Goal: Task Accomplishment & Management: Complete application form

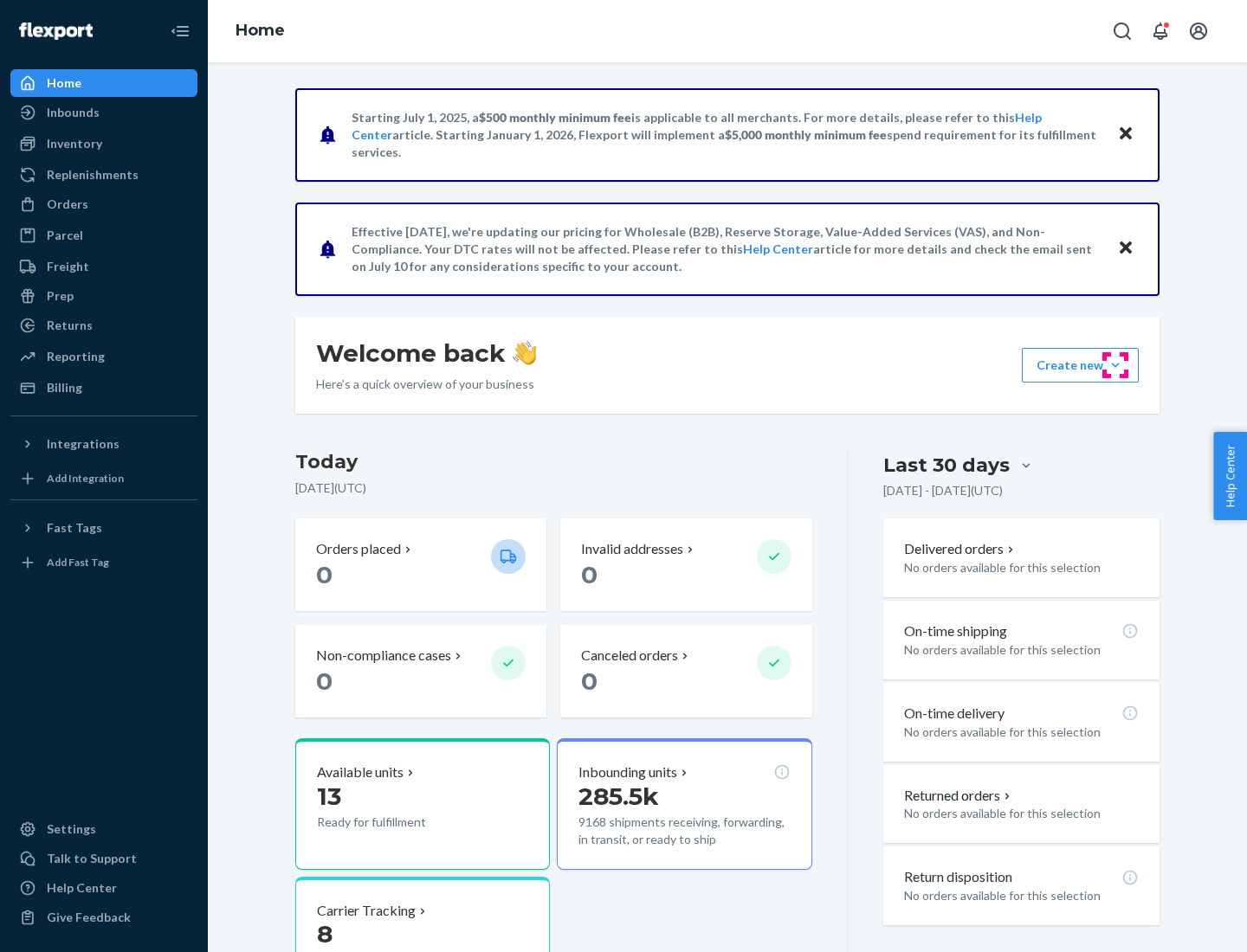
click at [1115, 365] on button "Create new Create new inbound Create new order Create new product" at bounding box center [1080, 365] width 117 height 34
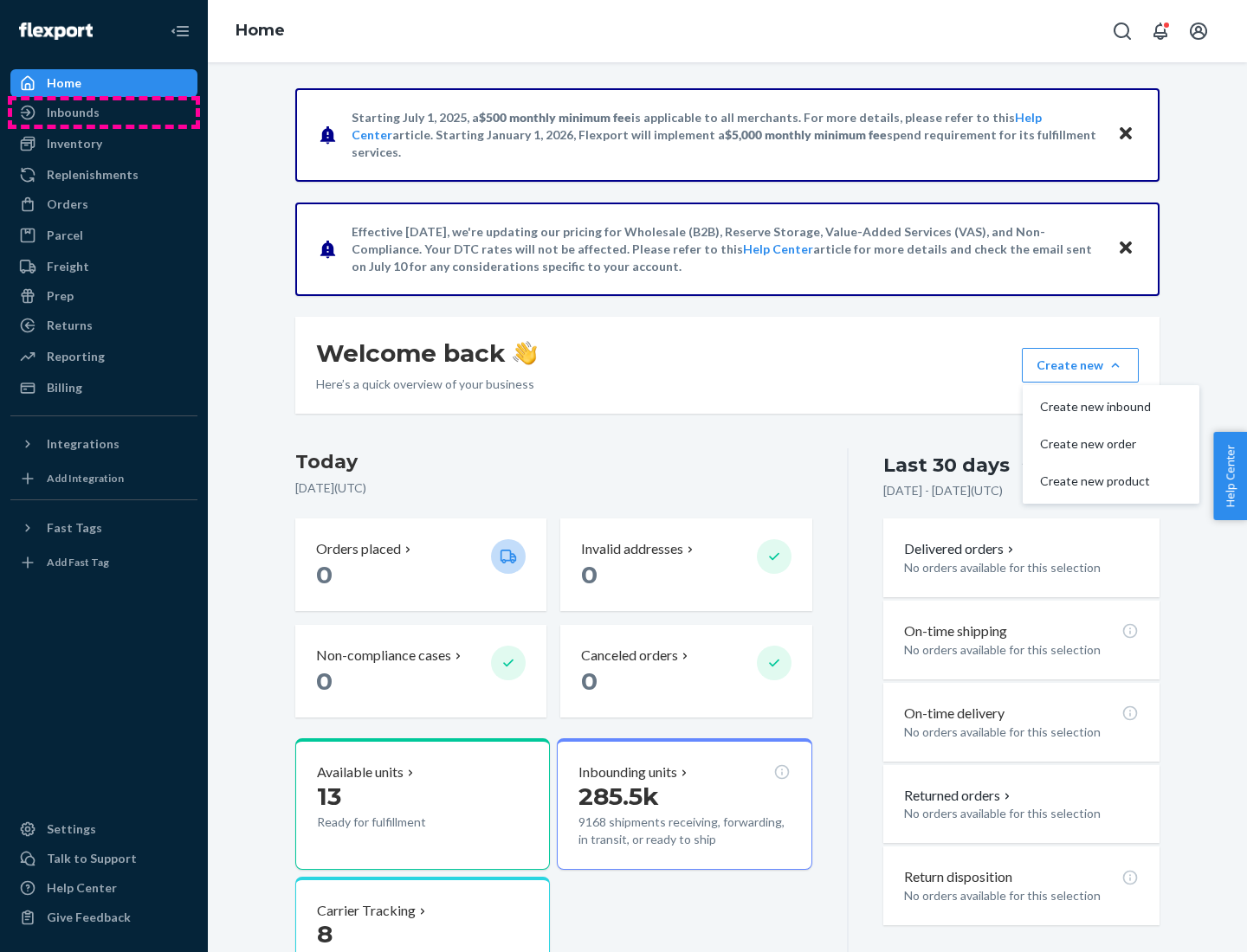
click at [104, 113] on div "Inbounds" at bounding box center [103, 112] width 183 height 24
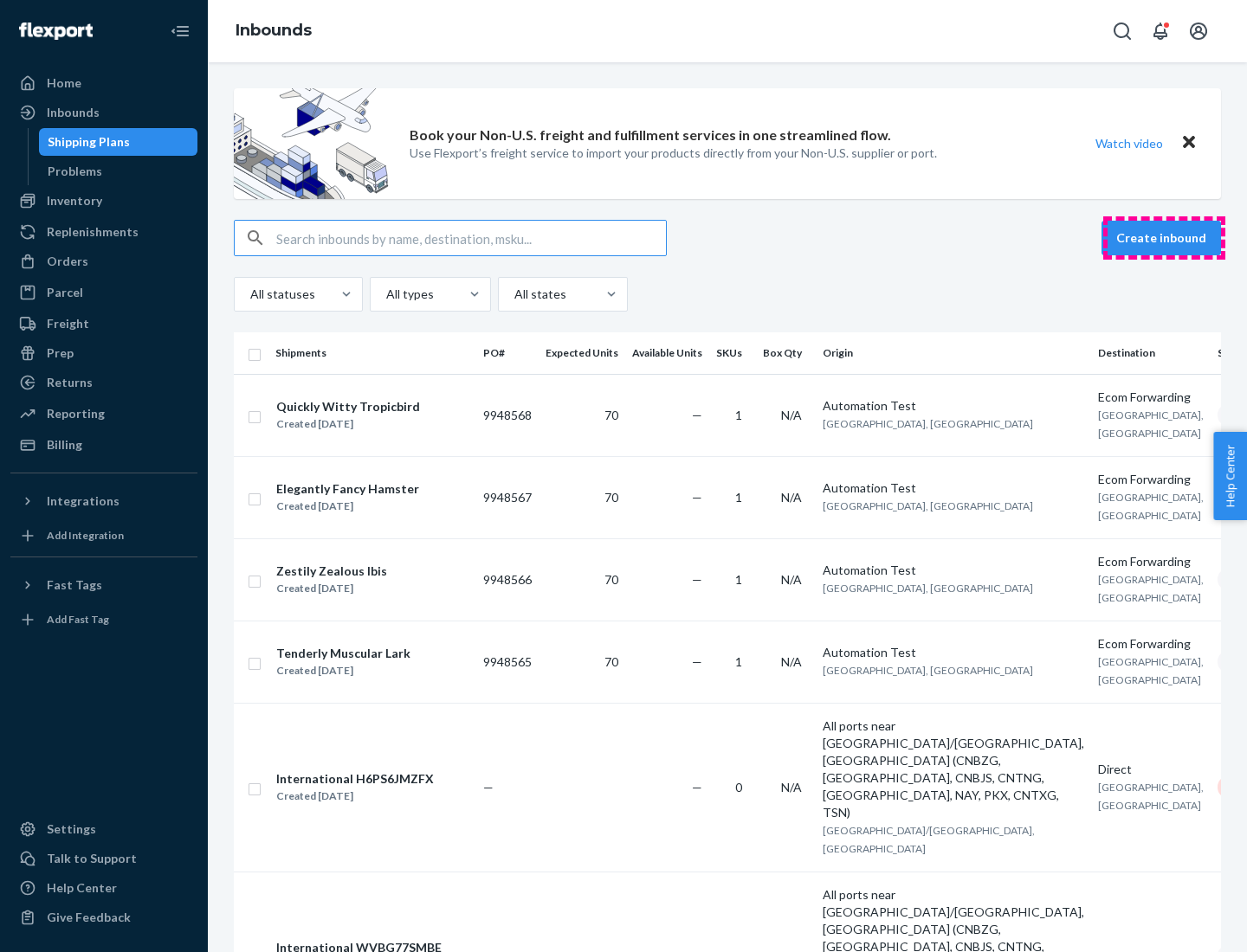
click at [1164, 238] on button "Create inbound" at bounding box center [1161, 238] width 119 height 34
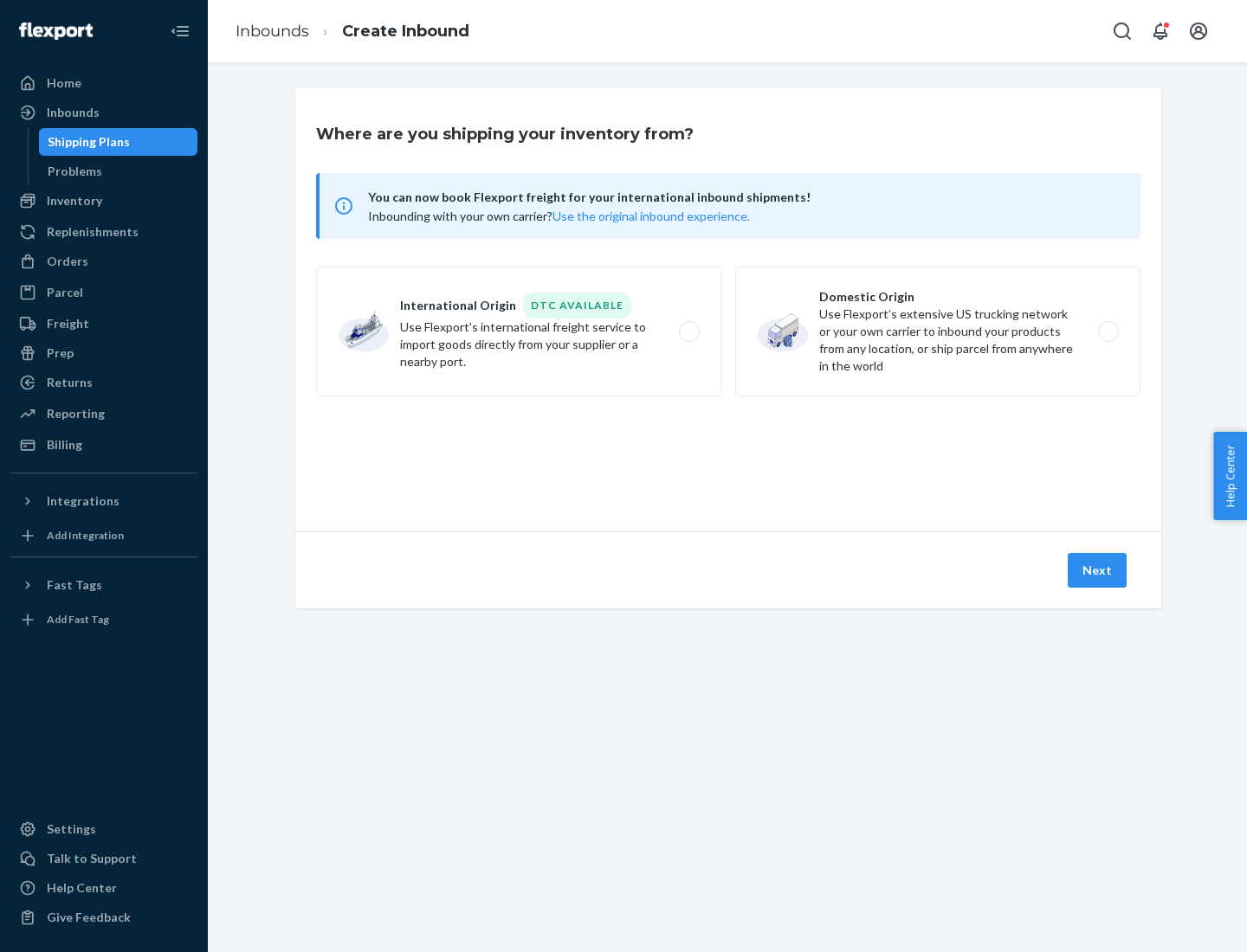
click at [938, 331] on label "Domestic Origin Use Flexport’s extensive US trucking network or your own carrie…" at bounding box center [938, 331] width 406 height 130
click at [1108, 331] on input "Domestic Origin Use Flexport’s extensive US trucking network or your own carrie…" at bounding box center [1113, 331] width 11 height 11
radio input "true"
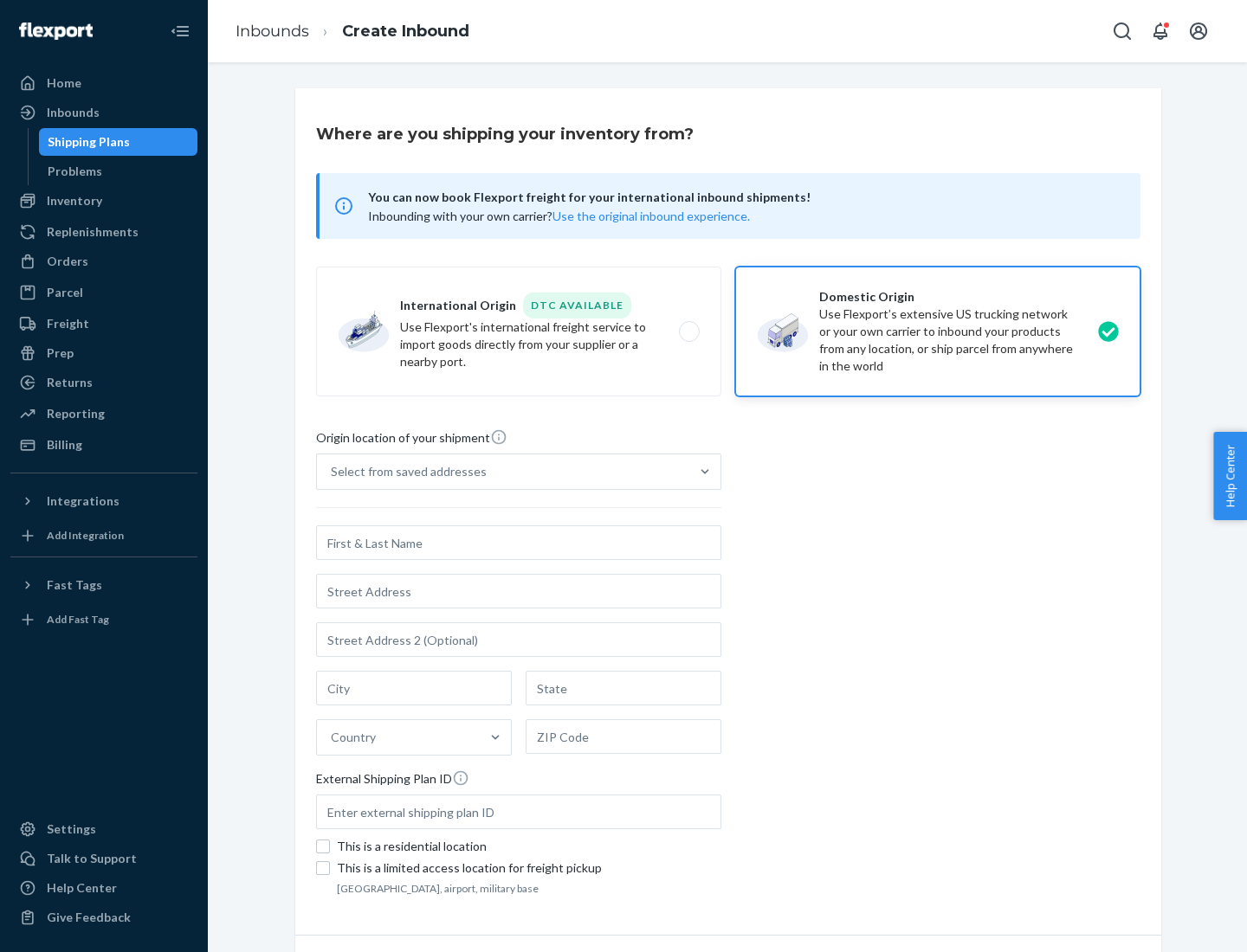
click at [405, 471] on div "Select from saved addresses" at bounding box center [408, 471] width 156 height 17
click at [333, 471] on input "Select from saved addresses" at bounding box center [332, 471] width 2 height 17
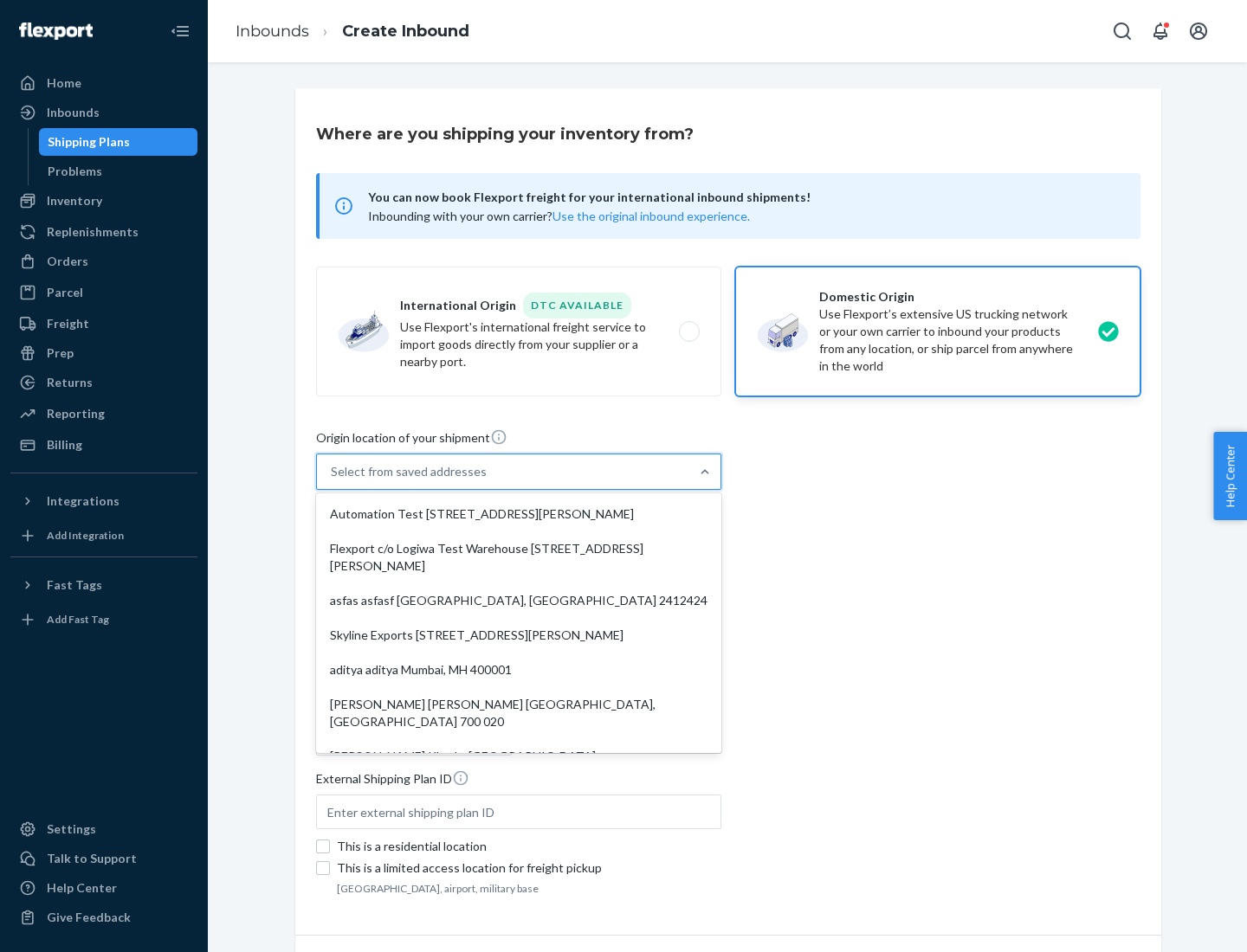
scroll to position [7, 0]
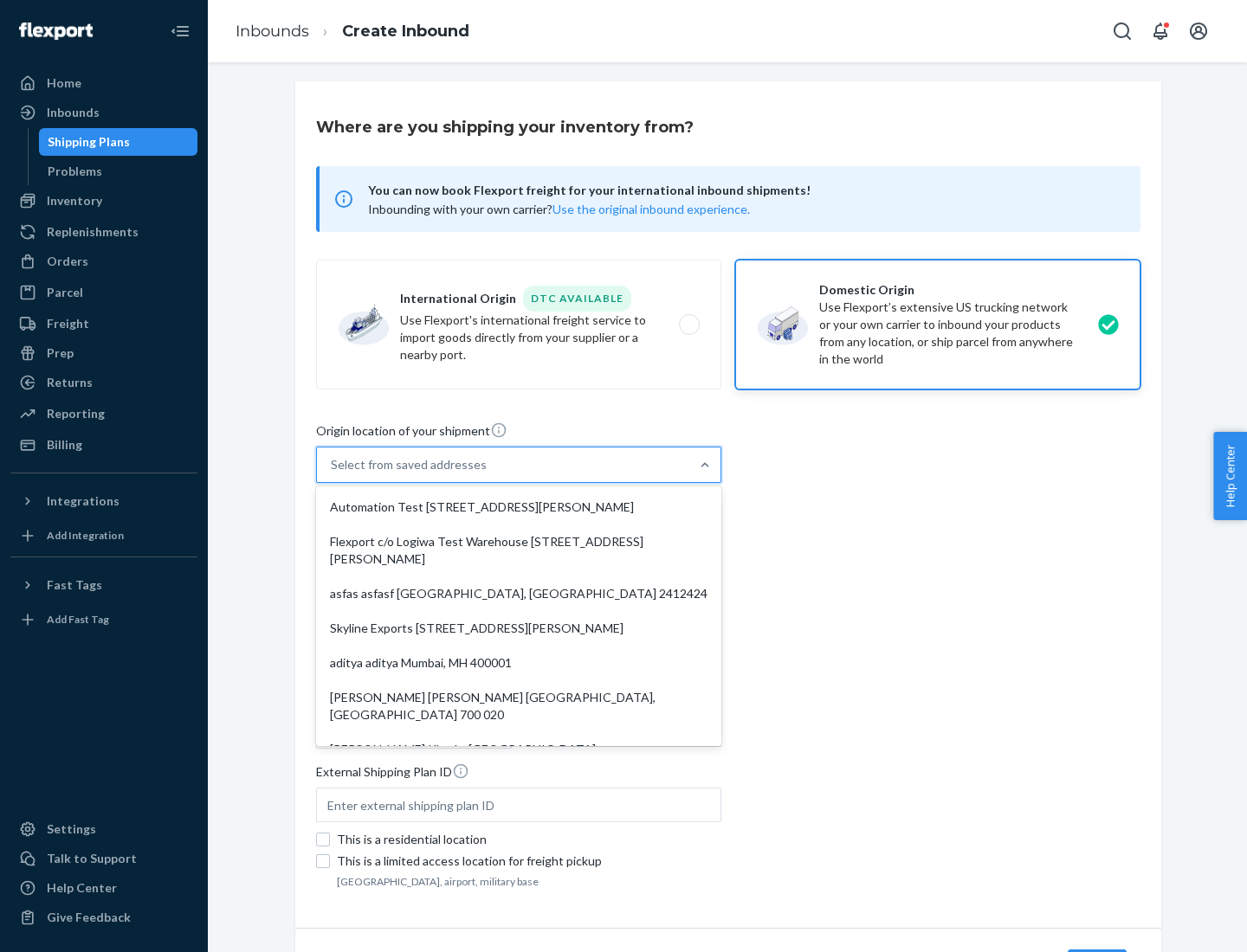
click at [519, 508] on div "Automation Test [STREET_ADDRESS][PERSON_NAME]" at bounding box center [519, 507] width 398 height 34
click at [333, 473] on input "option Automation Test [STREET_ADDRESS][PERSON_NAME]. 9 results available. Use …" at bounding box center [332, 464] width 2 height 17
type input "Automation Test"
type input "9th Floor"
type input "[GEOGRAPHIC_DATA]"
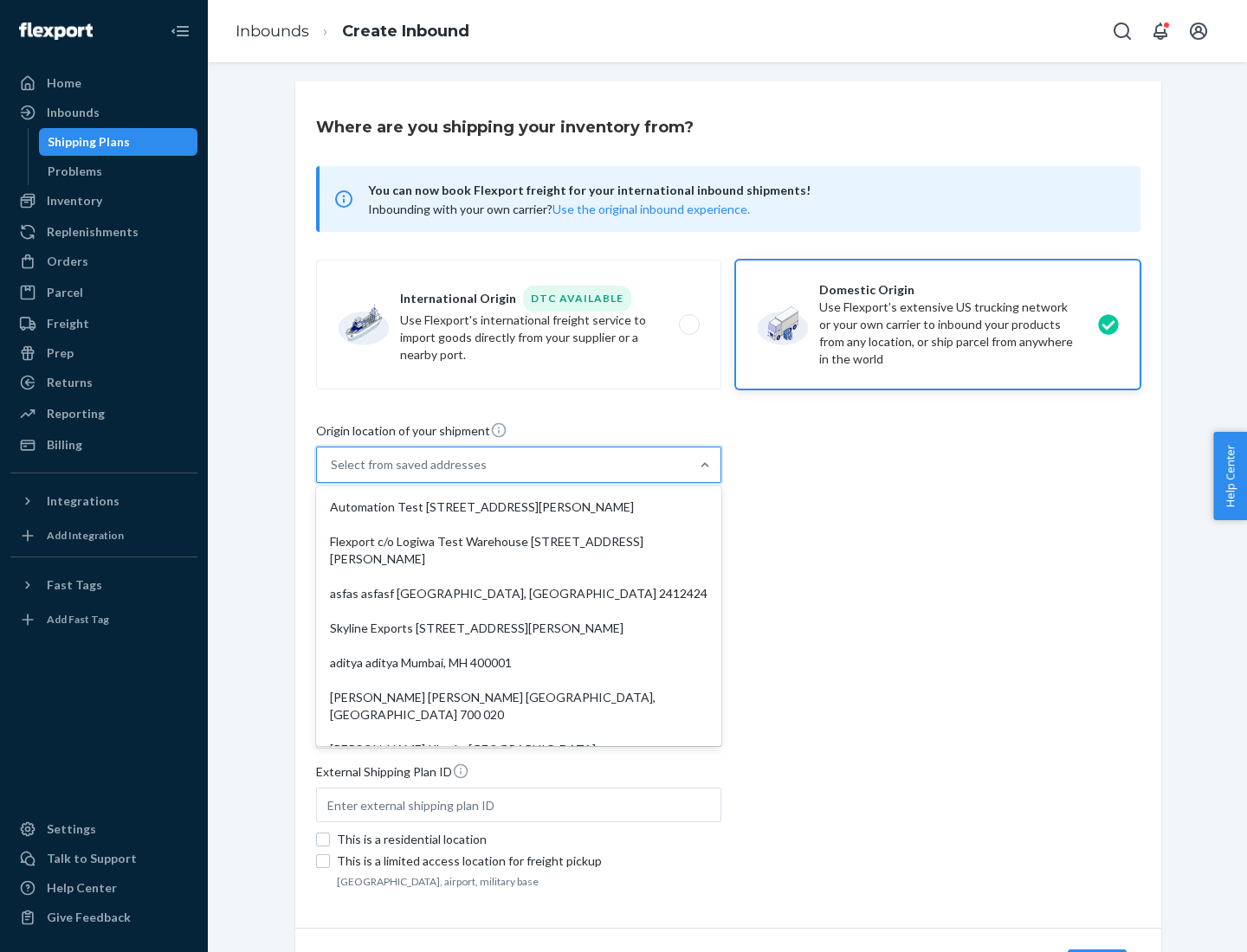
type input "CA"
type input "94104"
type input "[STREET_ADDRESS][PERSON_NAME]"
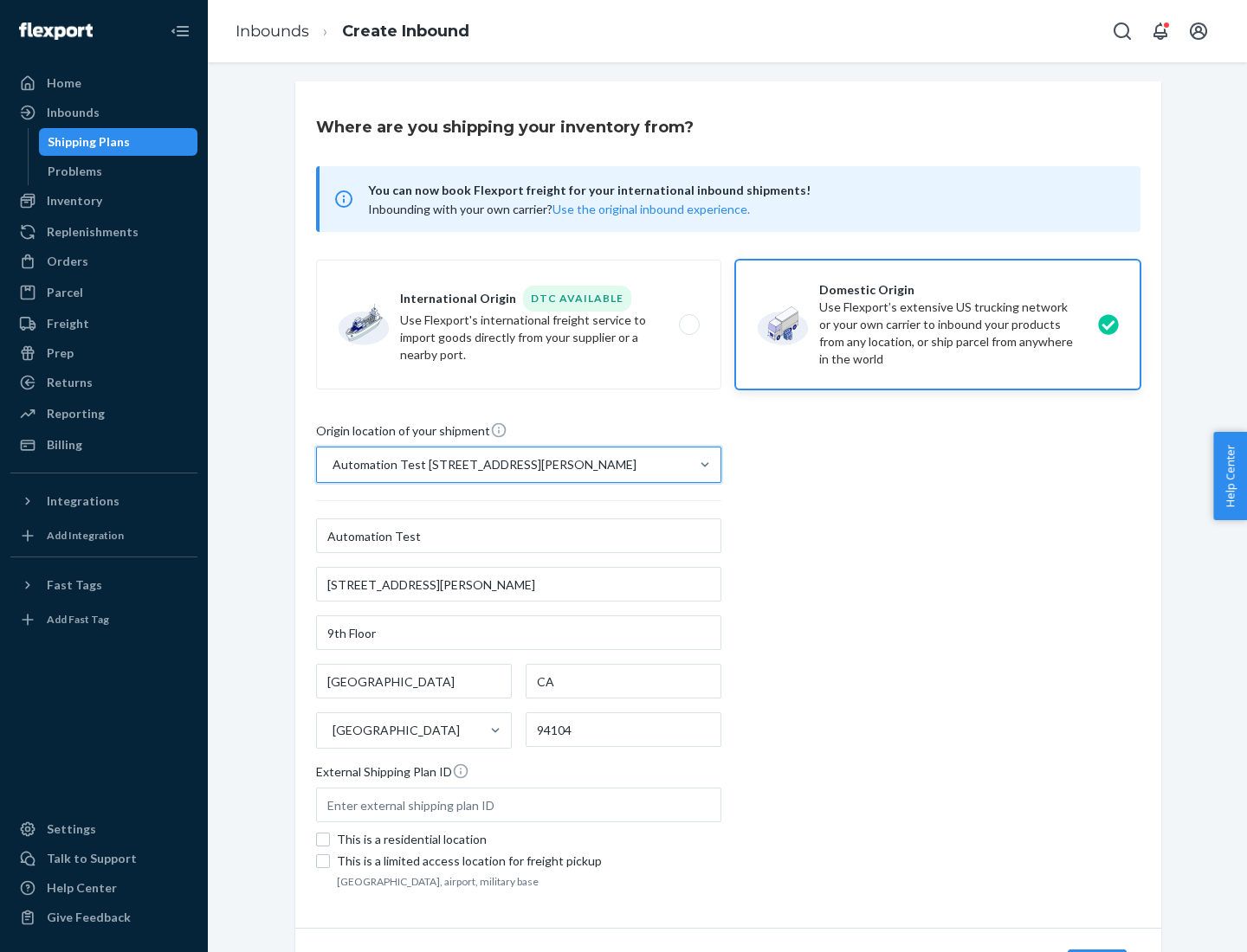
scroll to position [101, 0]
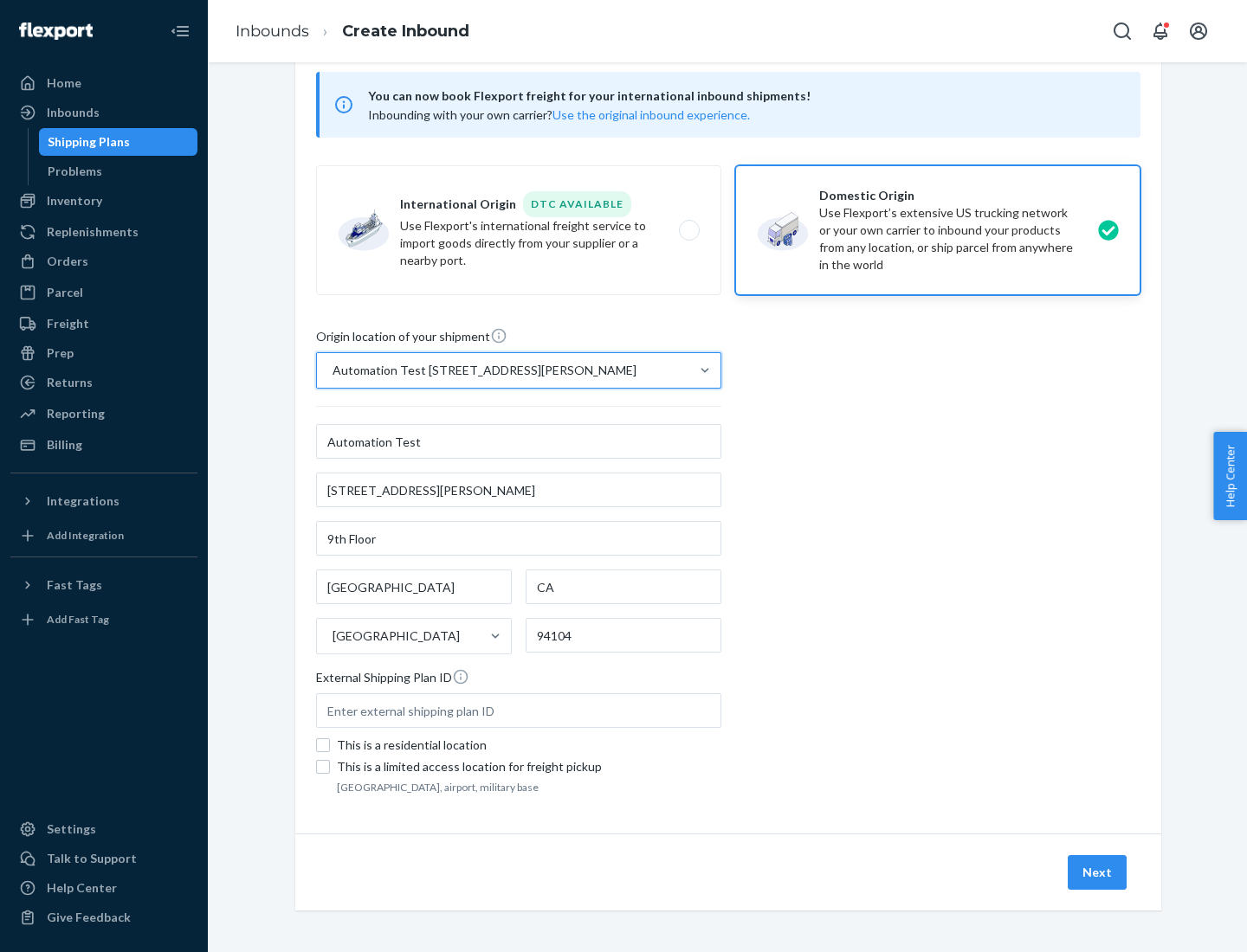
click at [1098, 873] on button "Next" at bounding box center [1097, 873] width 59 height 34
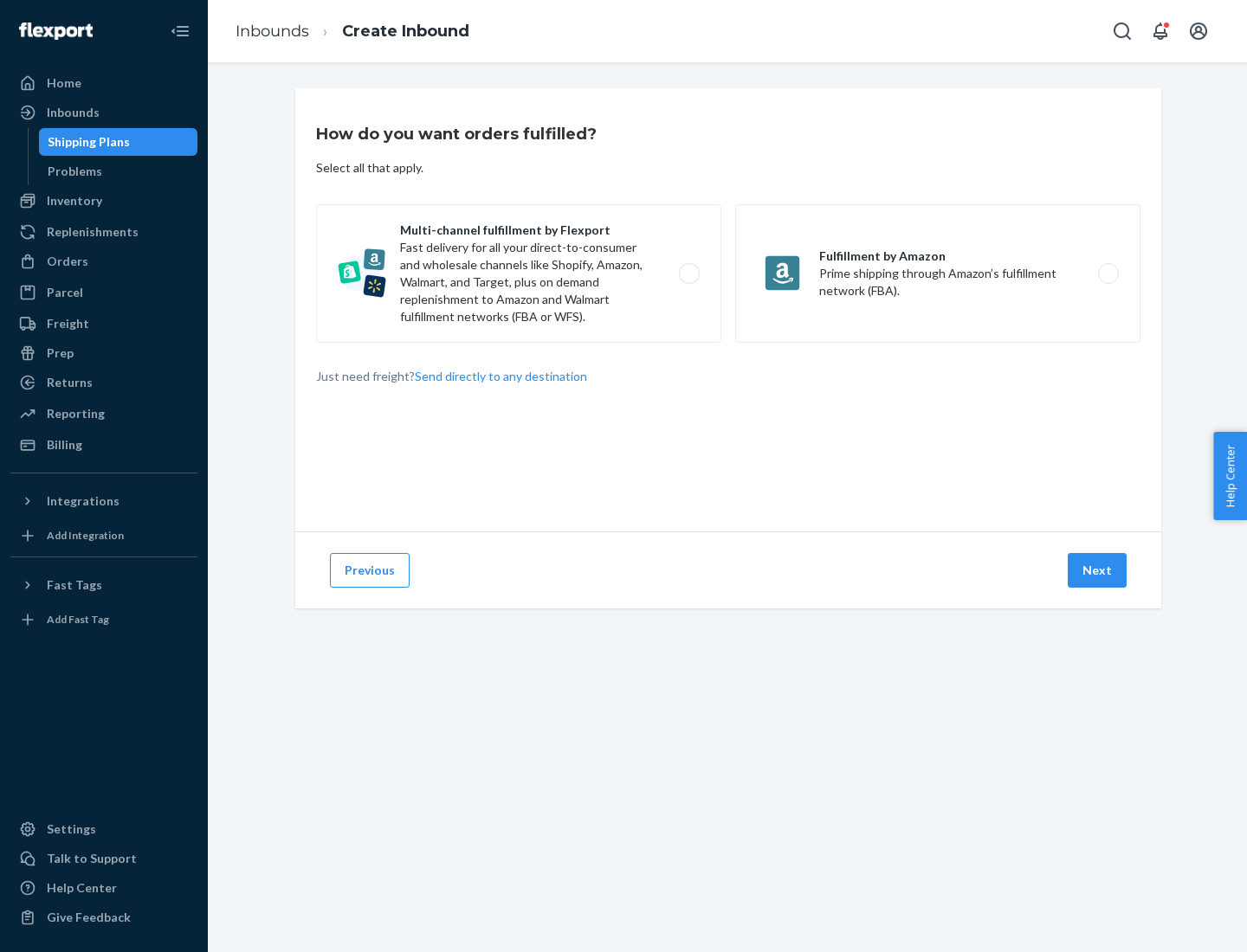
click at [519, 274] on label "Multi-channel fulfillment by Flexport Fast delivery for all your direct-to-cons…" at bounding box center [519, 273] width 406 height 138
click at [689, 274] on input "Multi-channel fulfillment by Flexport Fast delivery for all your direct-to-cons…" at bounding box center [694, 274] width 11 height 11
radio input "true"
click at [1098, 571] on button "Next" at bounding box center [1097, 570] width 59 height 34
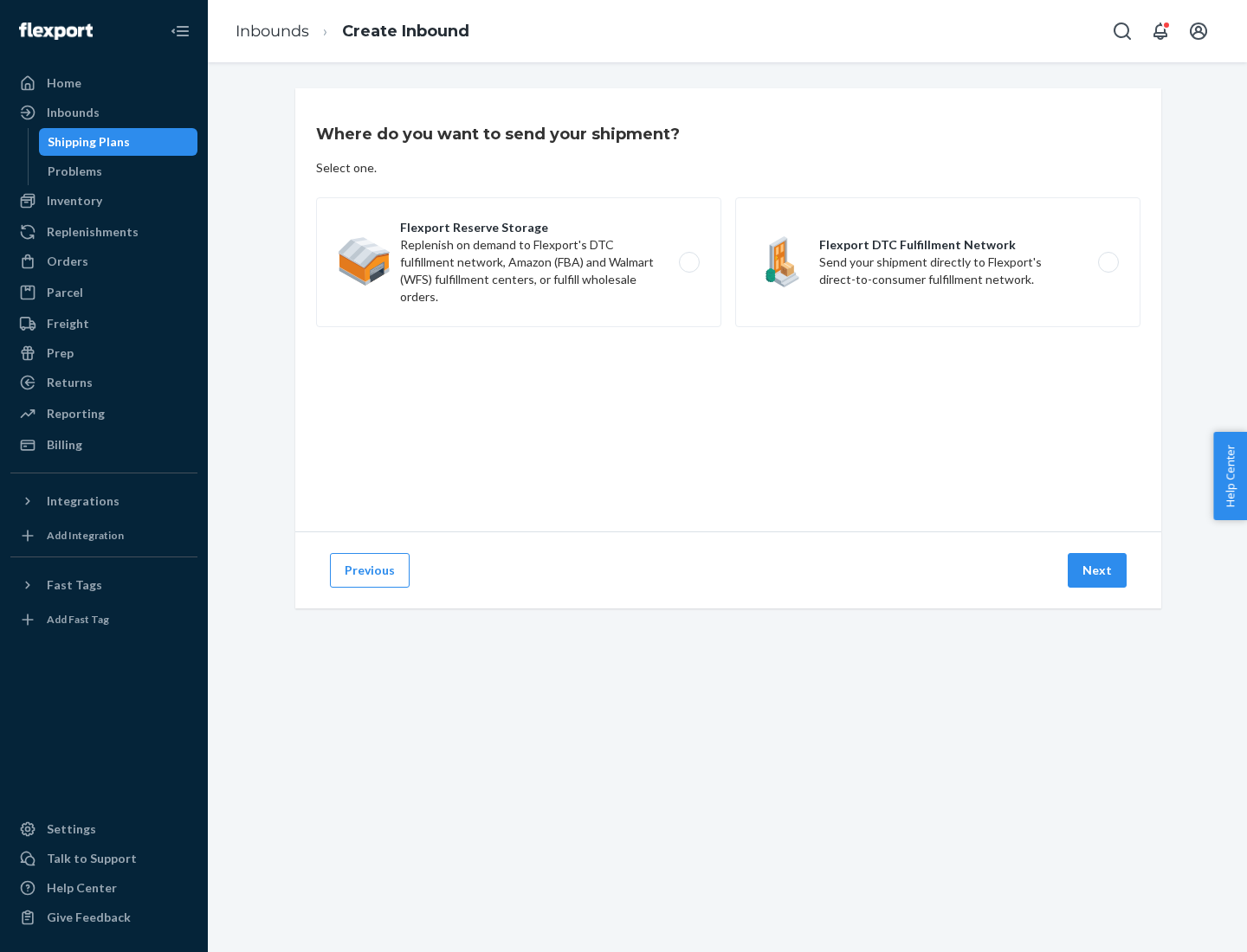
click at [938, 262] on label "Flexport DTC Fulfillment Network Send your shipment directly to Flexport's dire…" at bounding box center [938, 263] width 406 height 130
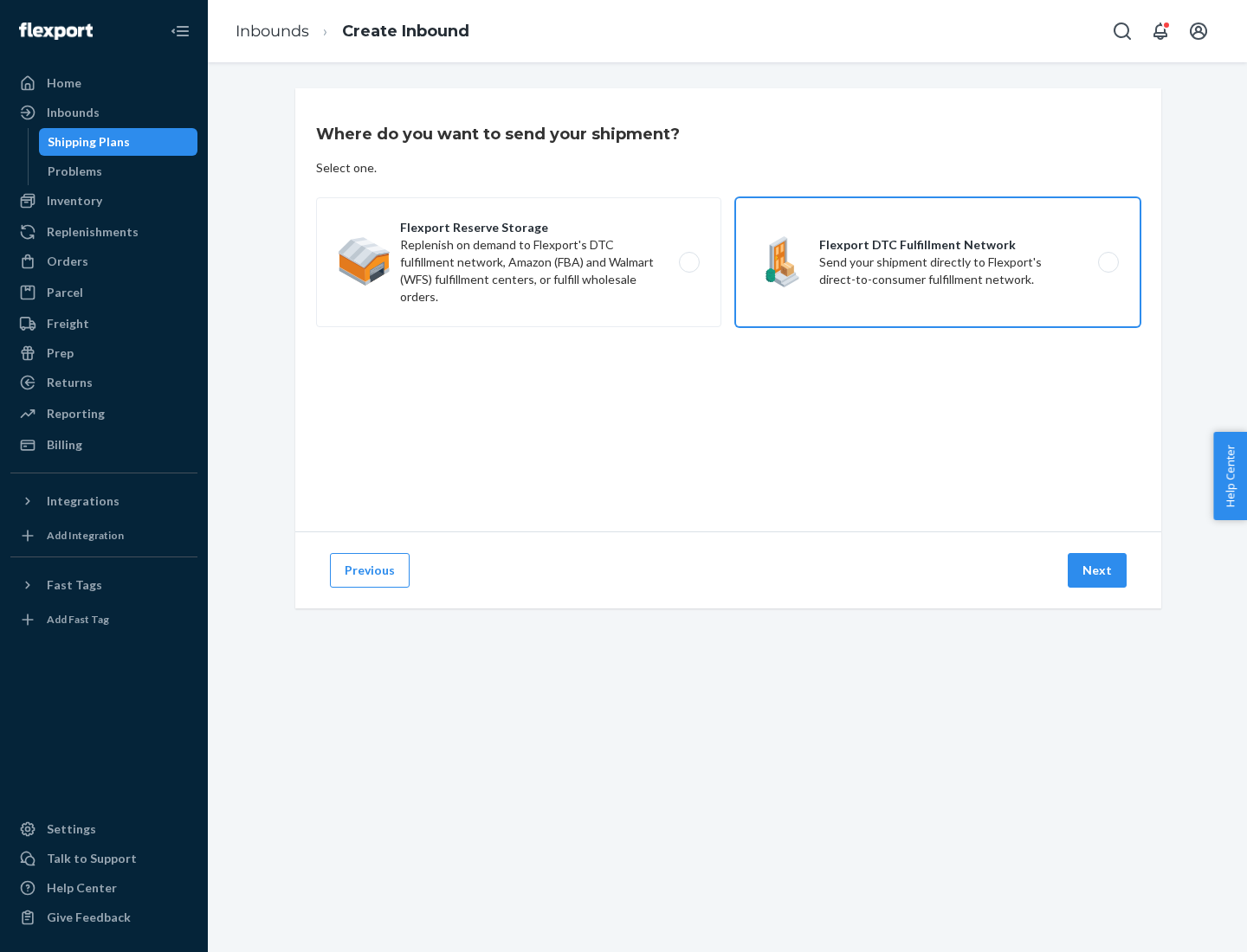
click at [1108, 262] on input "Flexport DTC Fulfillment Network Send your shipment directly to Flexport's dire…" at bounding box center [1113, 263] width 11 height 11
radio input "true"
click at [1098, 571] on button "Next" at bounding box center [1097, 570] width 59 height 34
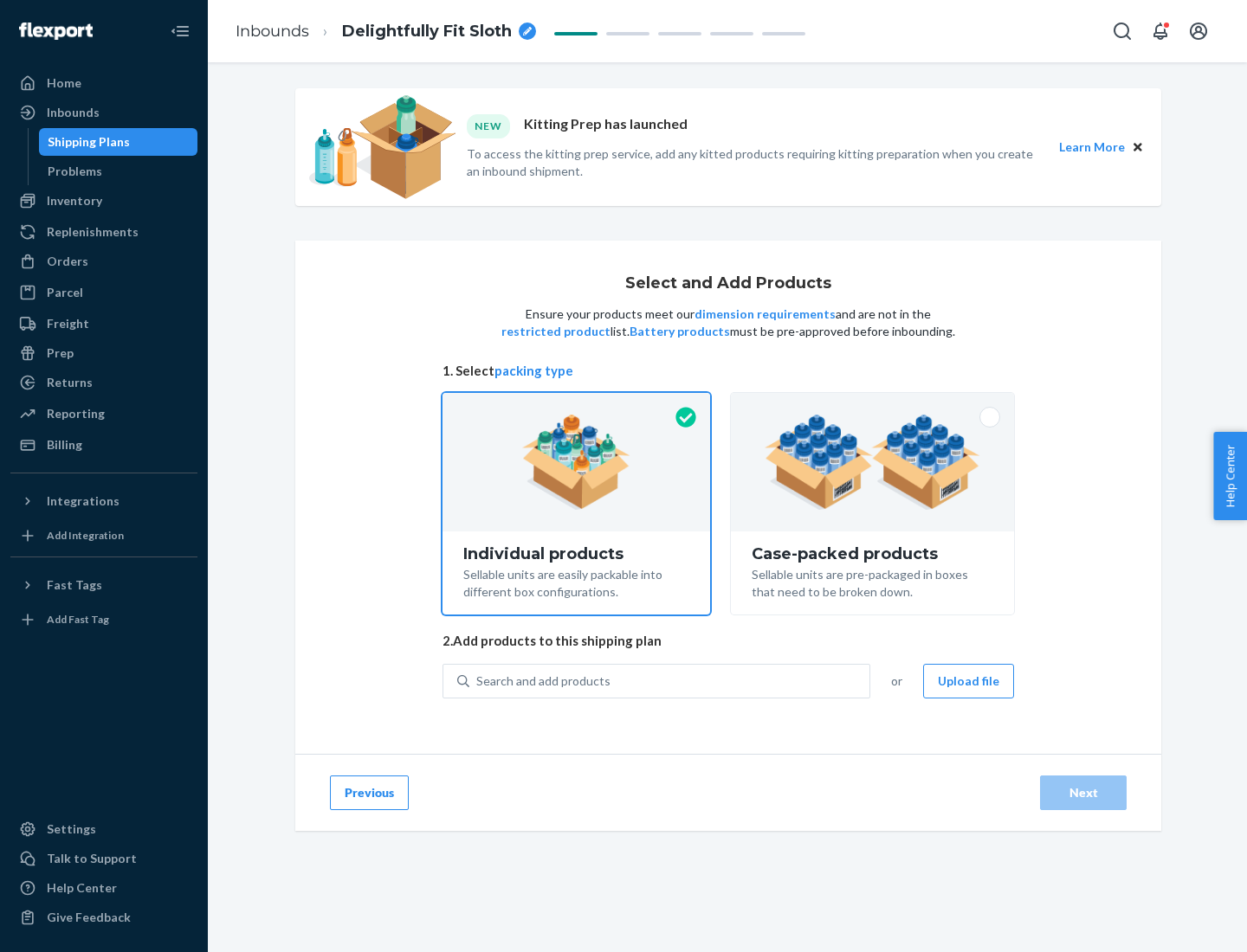
click at [873, 462] on img at bounding box center [872, 462] width 216 height 95
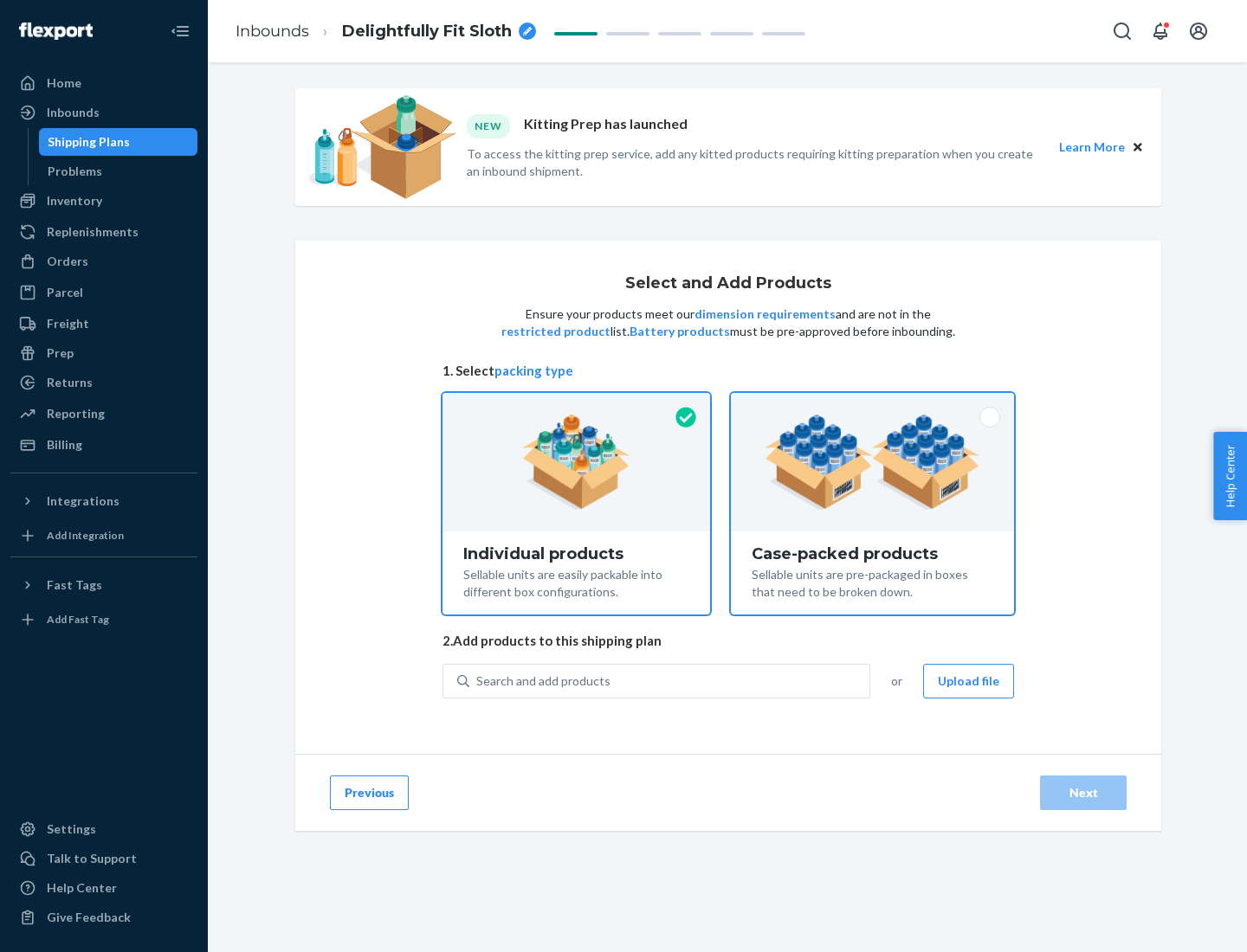
click at [873, 405] on input "Case-packed products Sellable units are pre-packaged in boxes that need to be b…" at bounding box center [872, 398] width 11 height 11
radio input "true"
radio input "false"
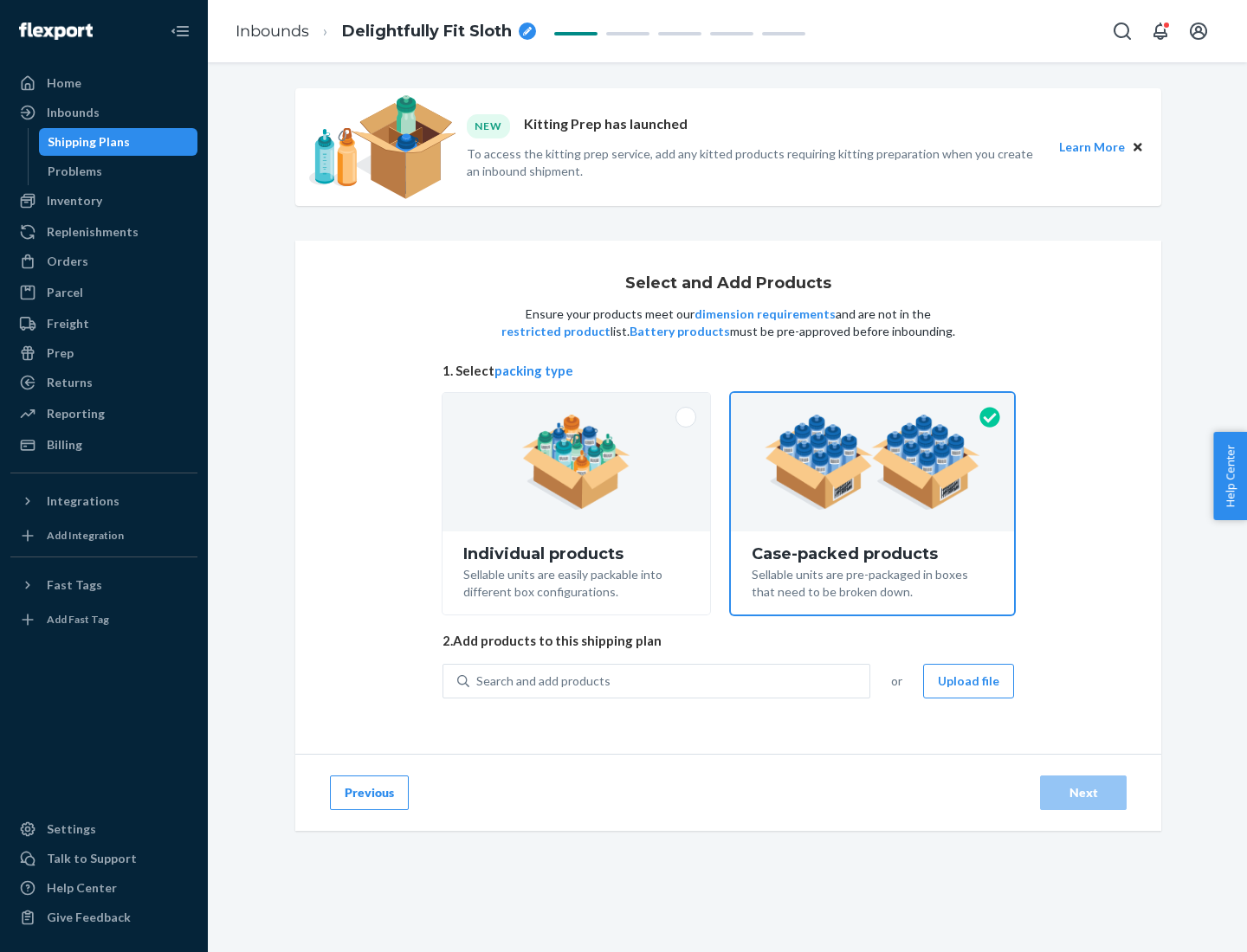
click at [670, 680] on div "Search and add products" at bounding box center [669, 681] width 400 height 32
click at [478, 680] on input "Search and add products" at bounding box center [477, 681] width 2 height 17
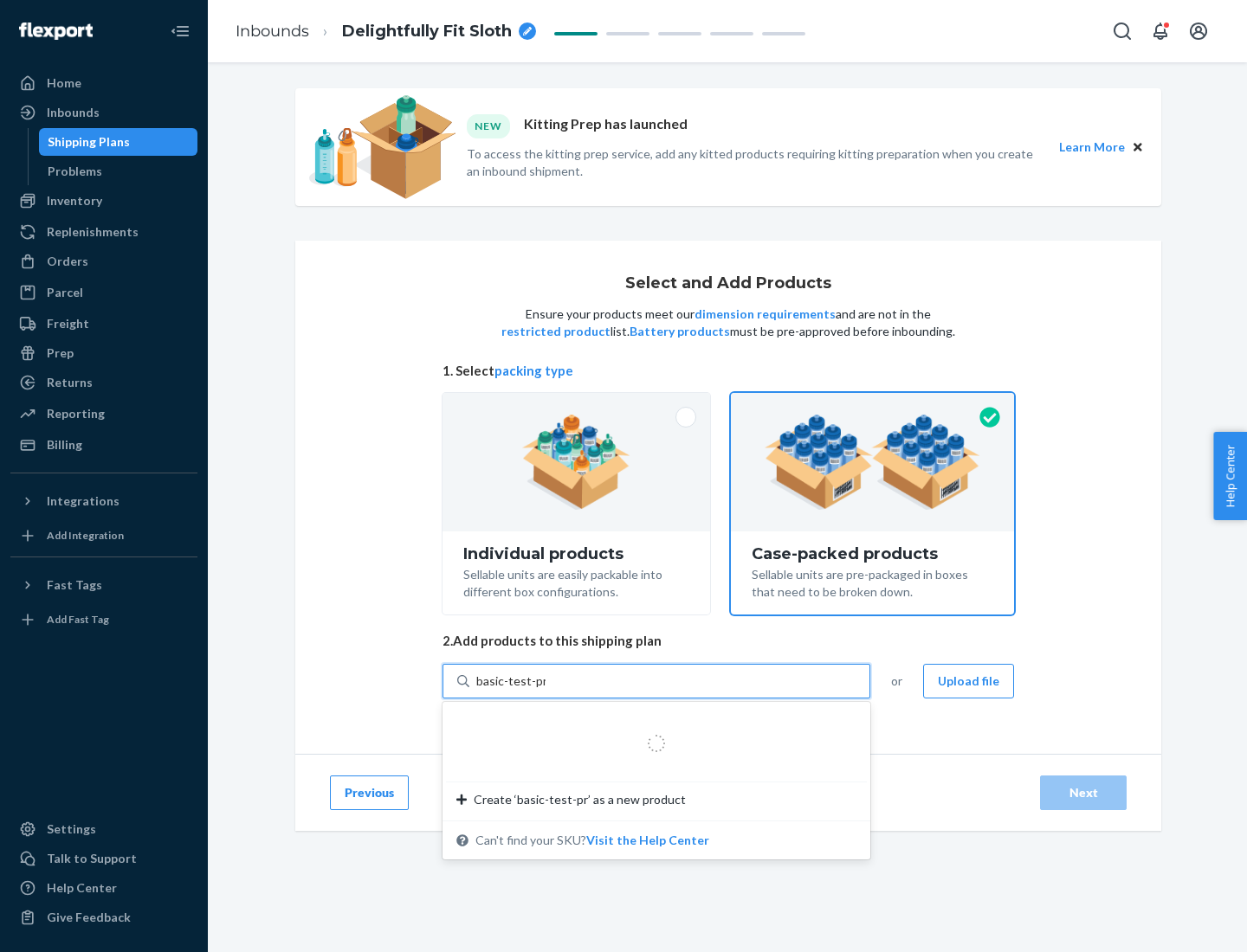
type input "basic-test-product-1"
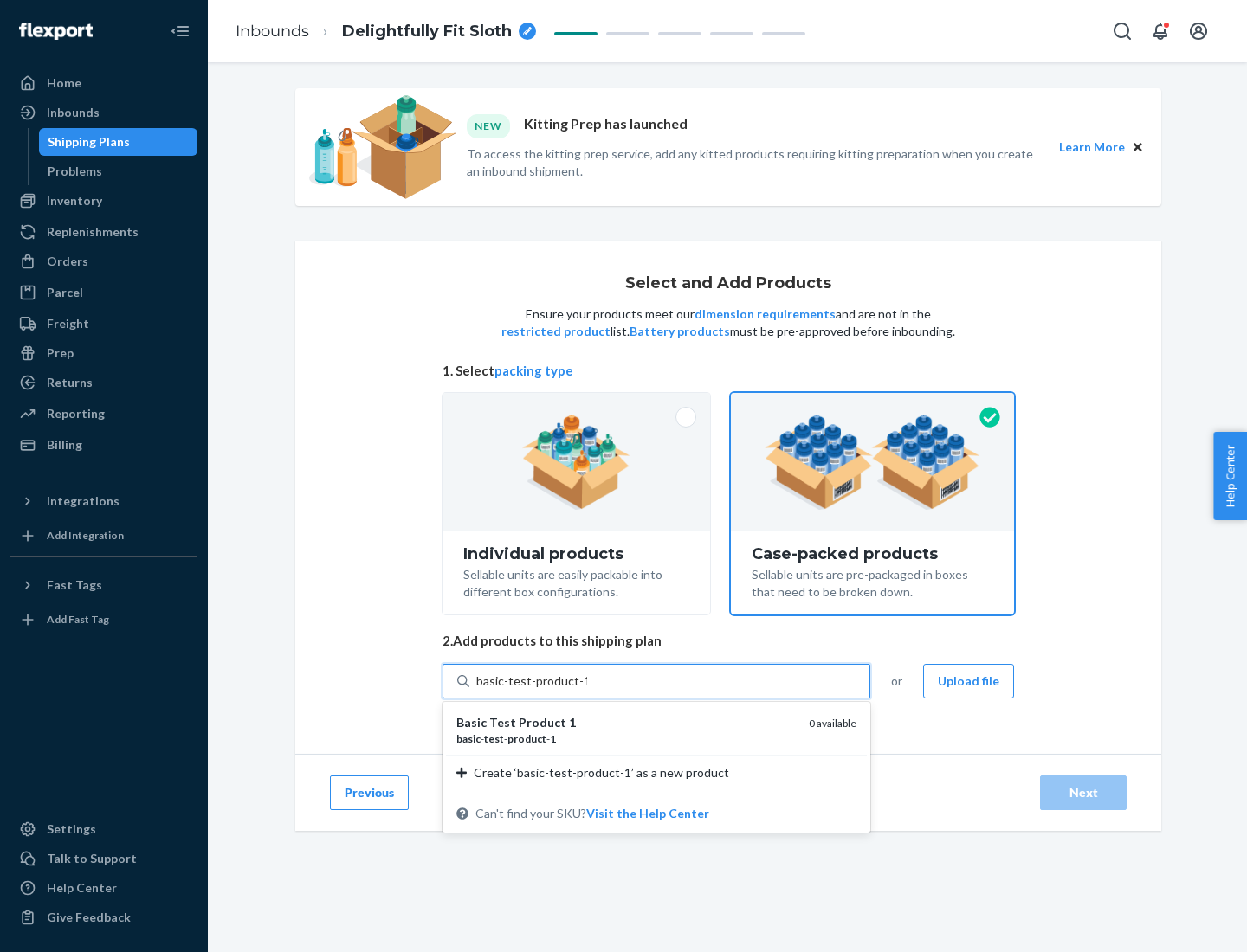
click at [626, 739] on div "basic - test - product - 1" at bounding box center [625, 739] width 339 height 14
click at [587, 690] on input "basic-test-product-1" at bounding box center [531, 681] width 111 height 17
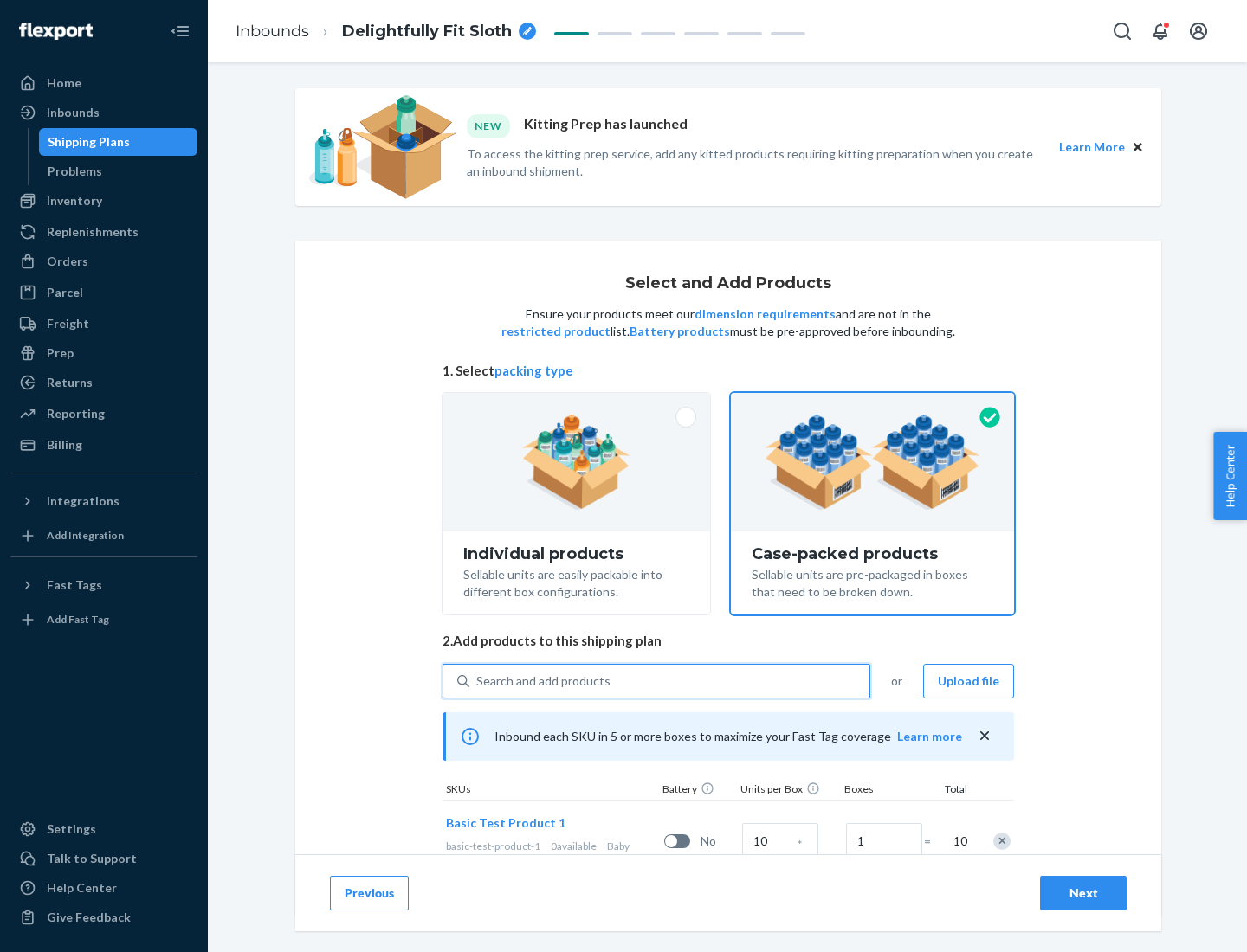
scroll to position [62, 0]
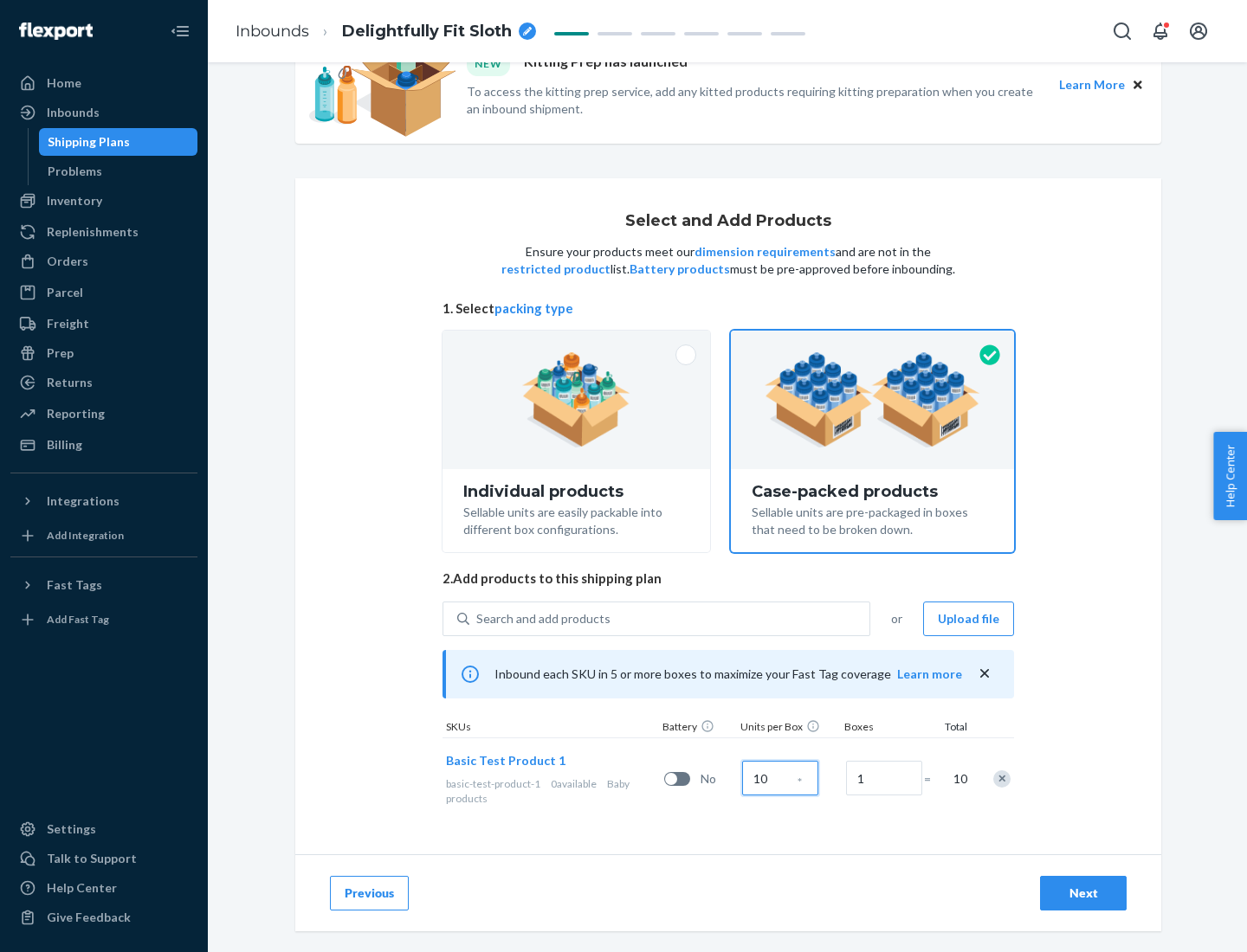
type input "10"
type input "7"
click at [1083, 893] on div "Next" at bounding box center [1083, 893] width 57 height 17
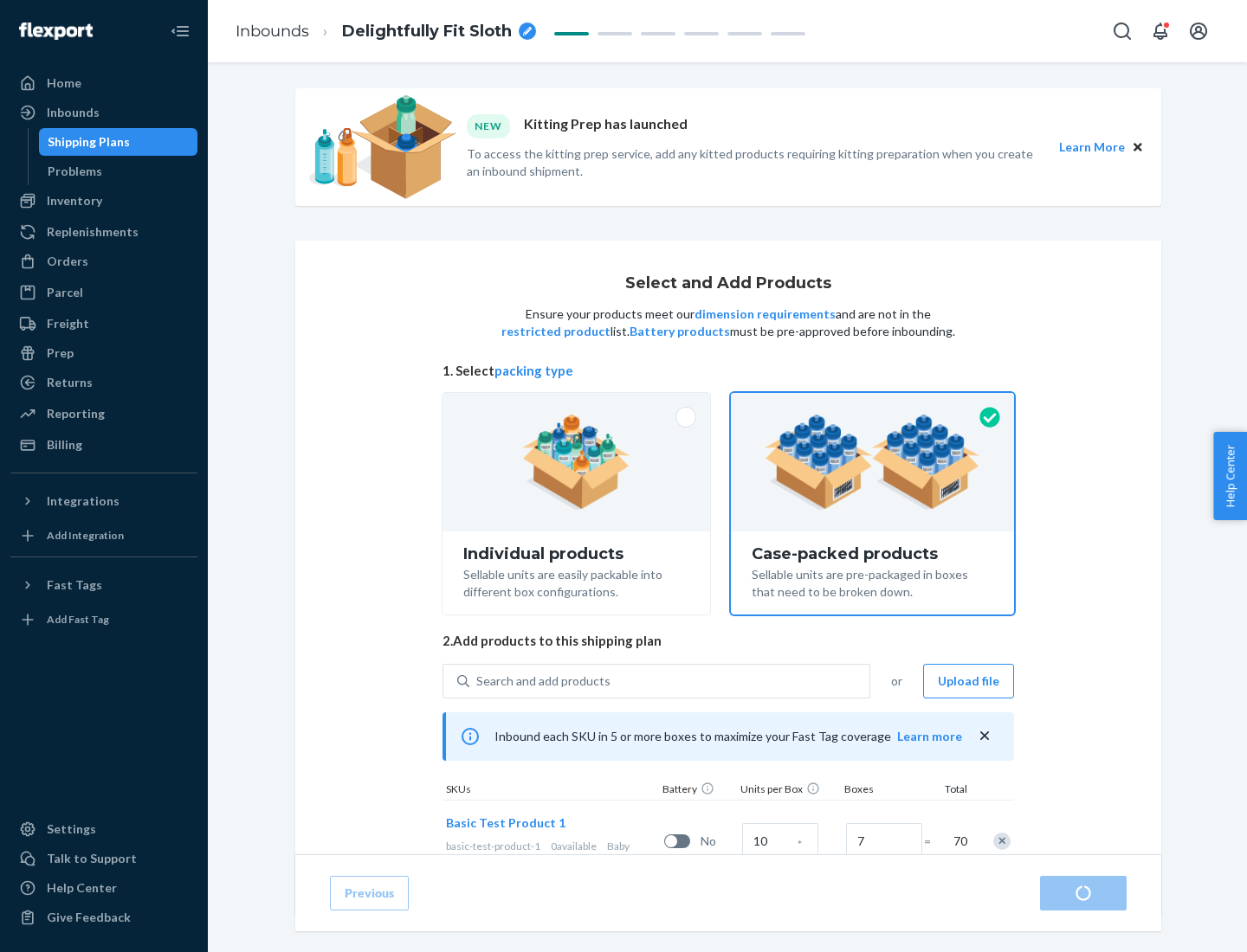
radio input "true"
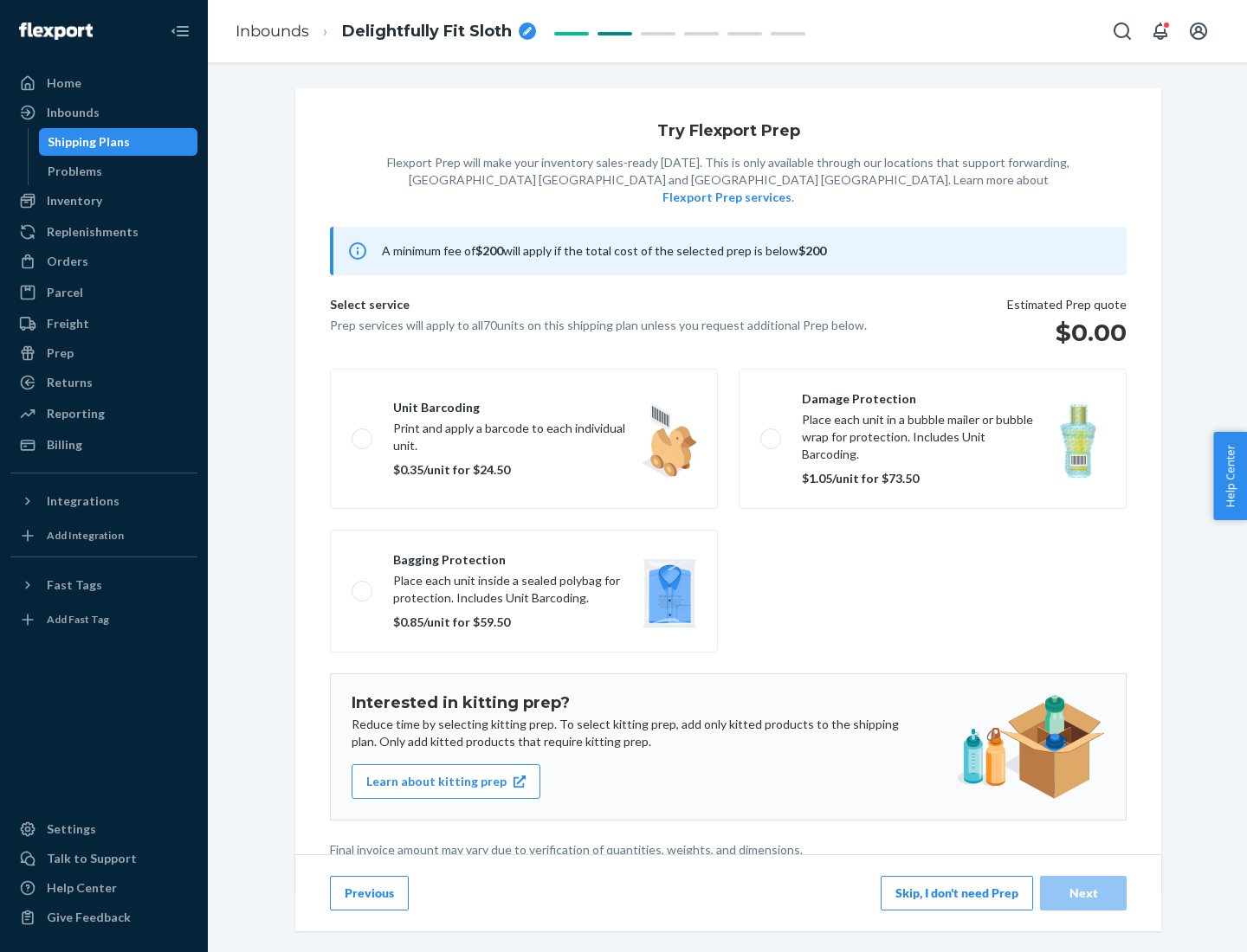
scroll to position [5, 0]
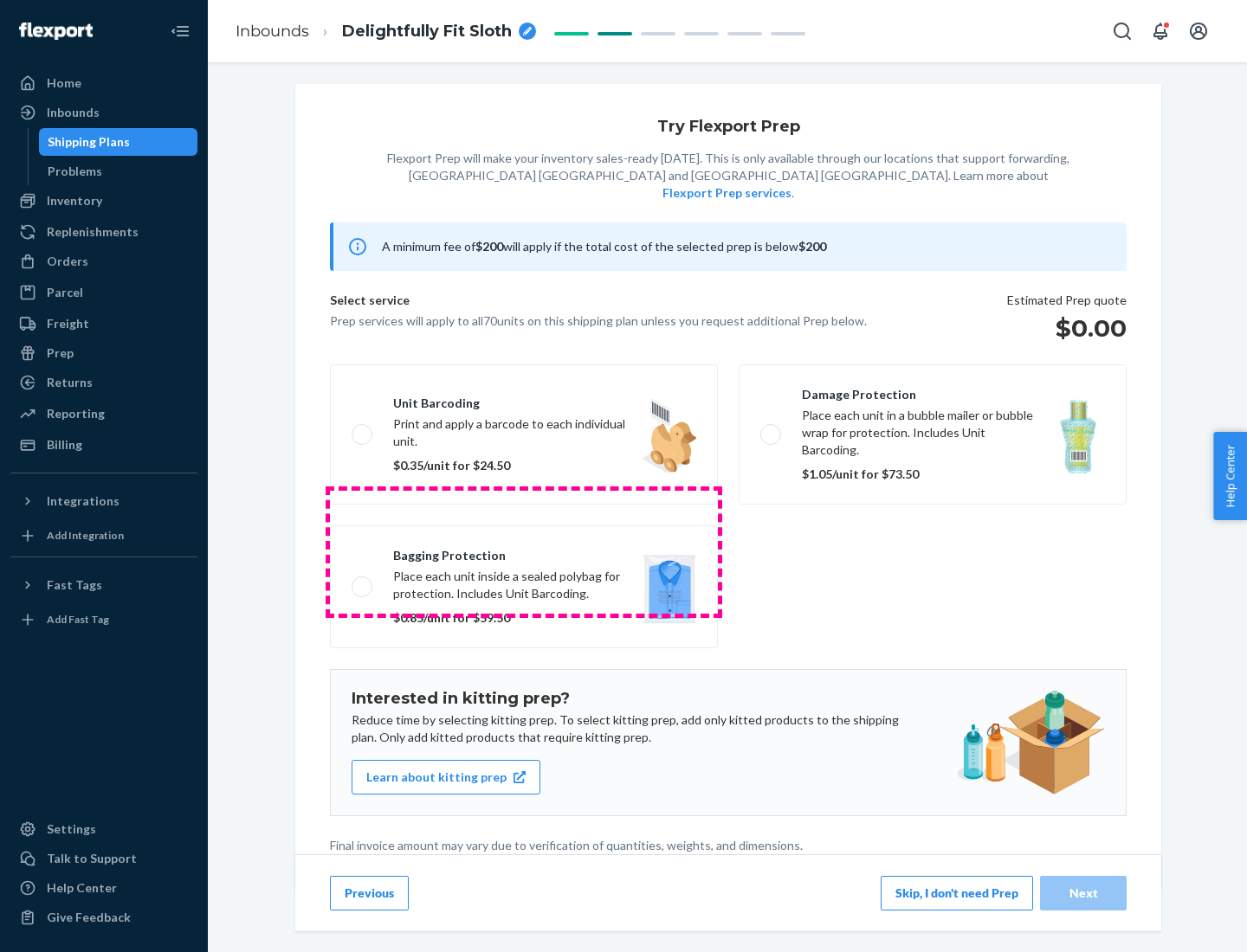
click at [524, 552] on label "Bagging protection Place each unit inside a sealed polybag for protection. Incl…" at bounding box center [523, 587] width 388 height 123
click at [363, 581] on input "Bagging protection Place each unit inside a sealed polybag for protection. Incl…" at bounding box center [357, 586] width 11 height 11
checkbox input "true"
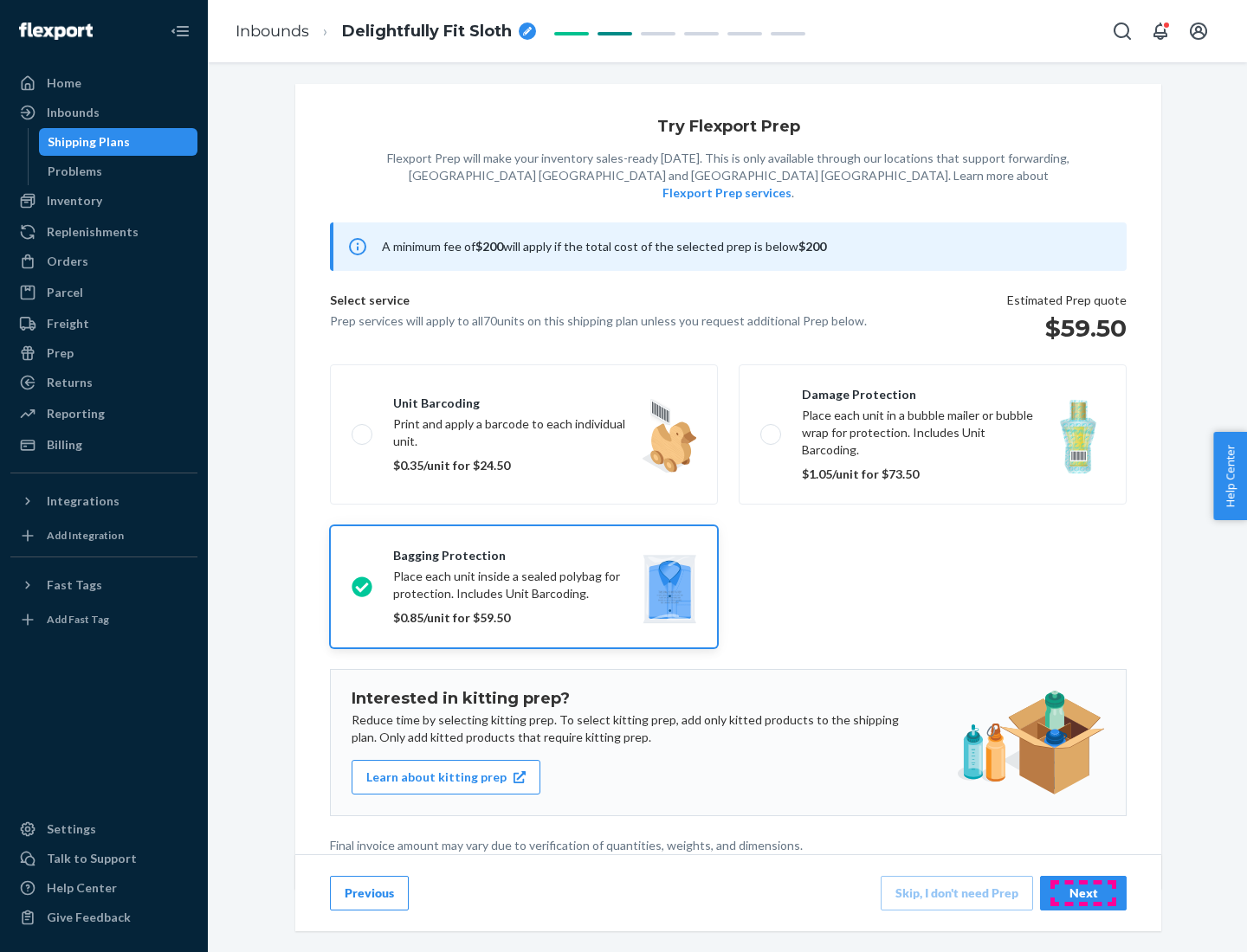
click at [1083, 892] on div "Next" at bounding box center [1083, 893] width 57 height 17
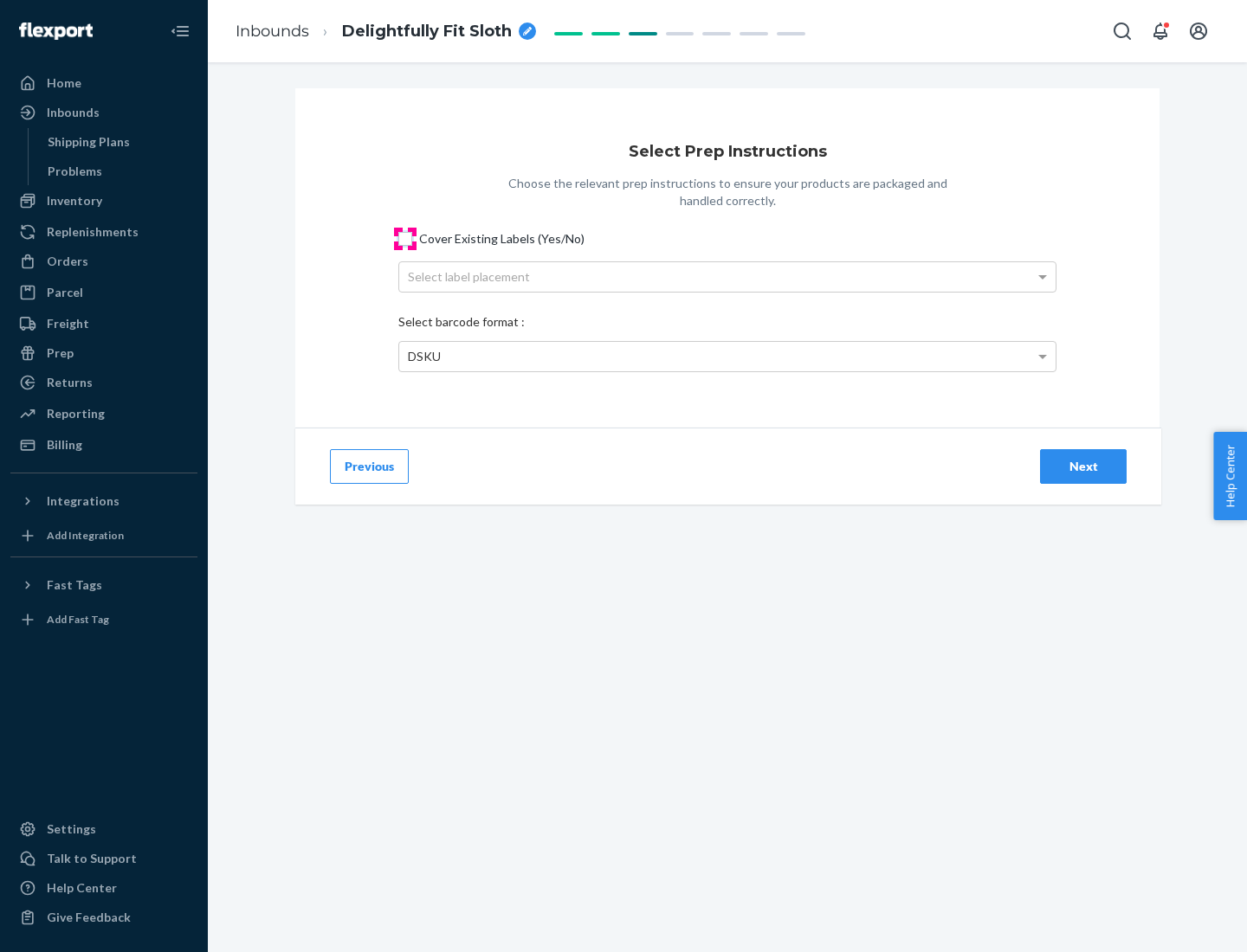
click at [406, 238] on input "Cover Existing Labels (Yes/No)" at bounding box center [405, 238] width 14 height 14
checkbox input "true"
click at [727, 276] on div "Select label placement" at bounding box center [727, 276] width 656 height 30
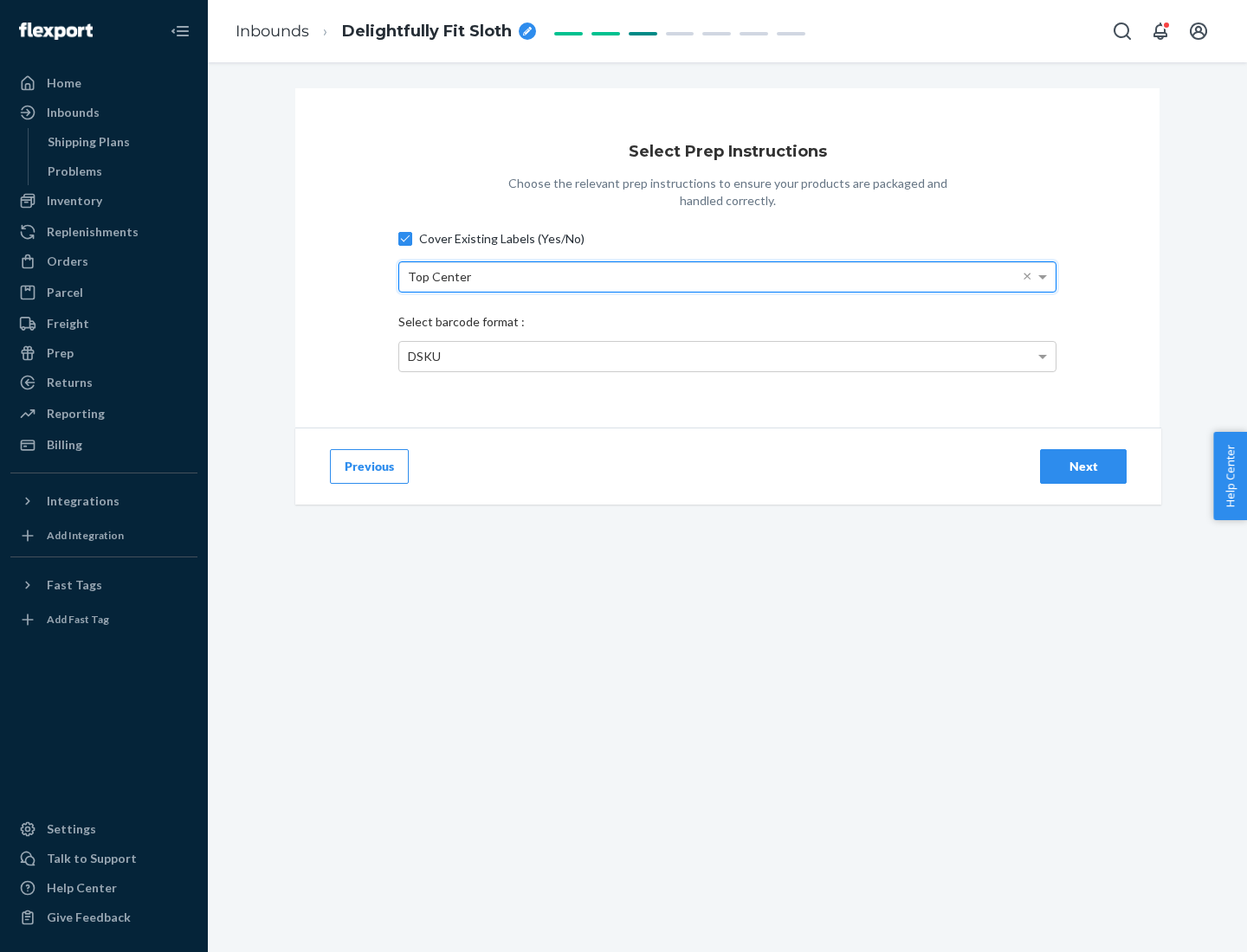
click at [727, 356] on div "DSKU" at bounding box center [727, 357] width 656 height 30
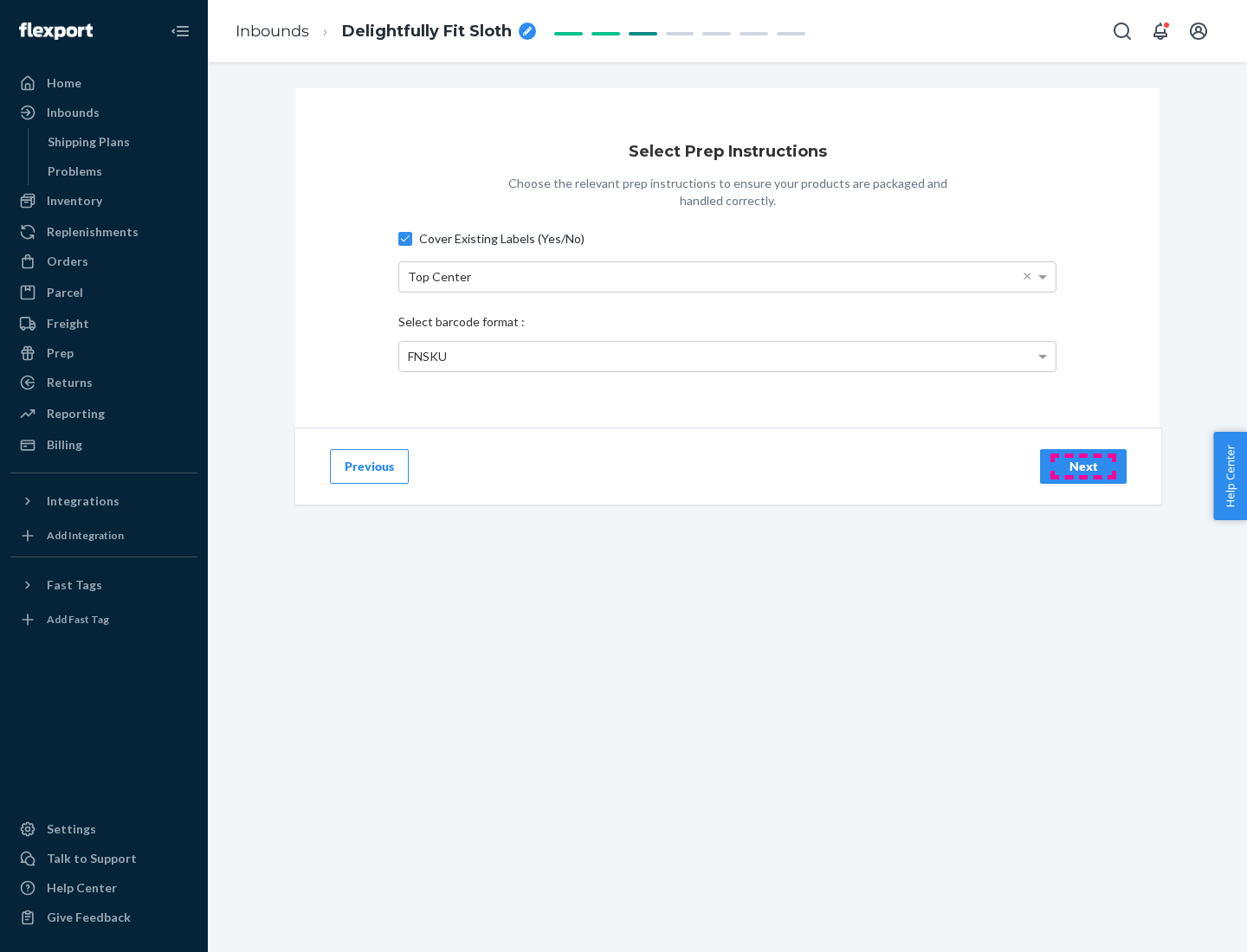
click at [1083, 466] on div "Next" at bounding box center [1083, 466] width 57 height 17
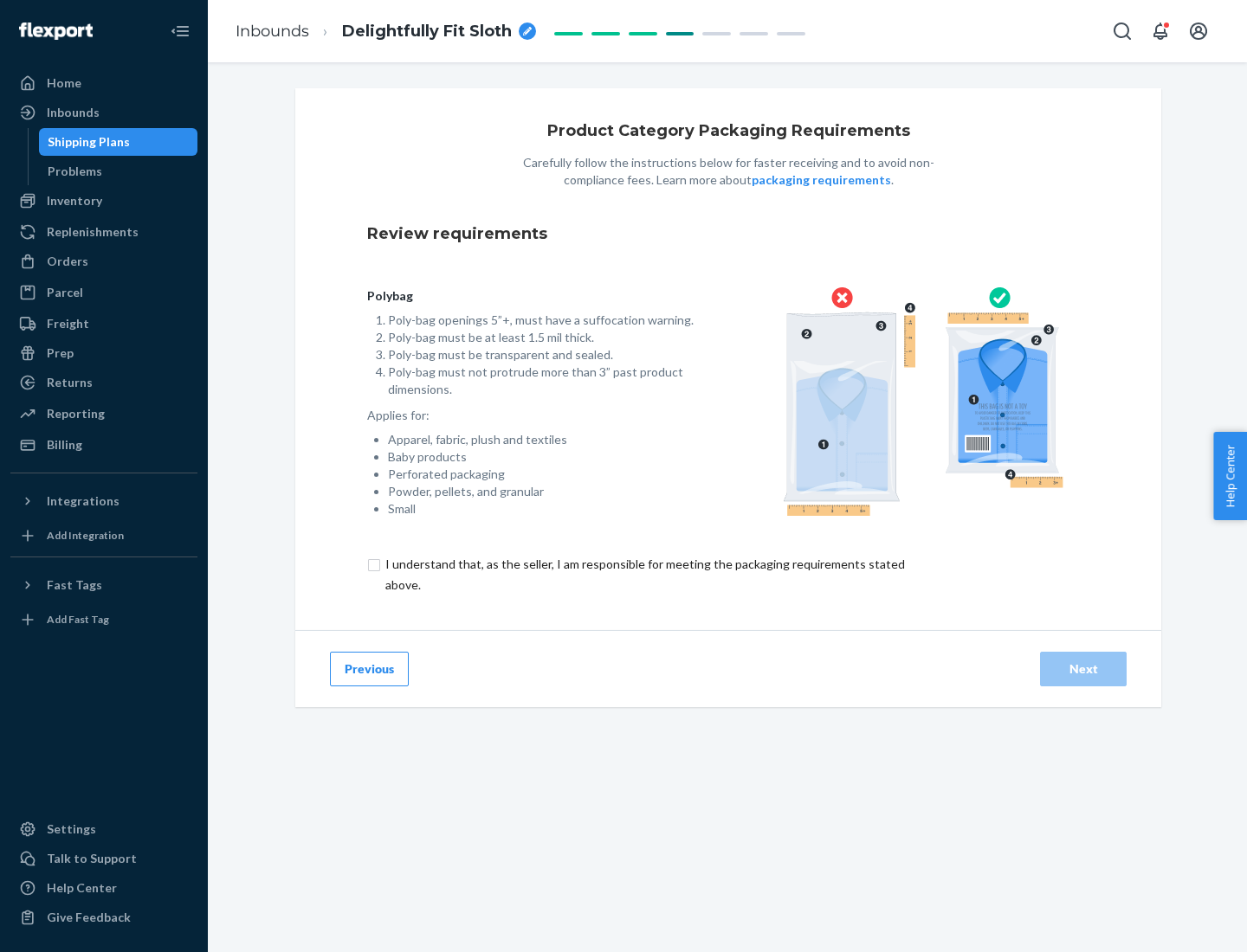
click at [643, 574] on input "checkbox" at bounding box center [654, 574] width 576 height 42
checkbox input "true"
click at [1083, 668] on div "Next" at bounding box center [1083, 668] width 57 height 17
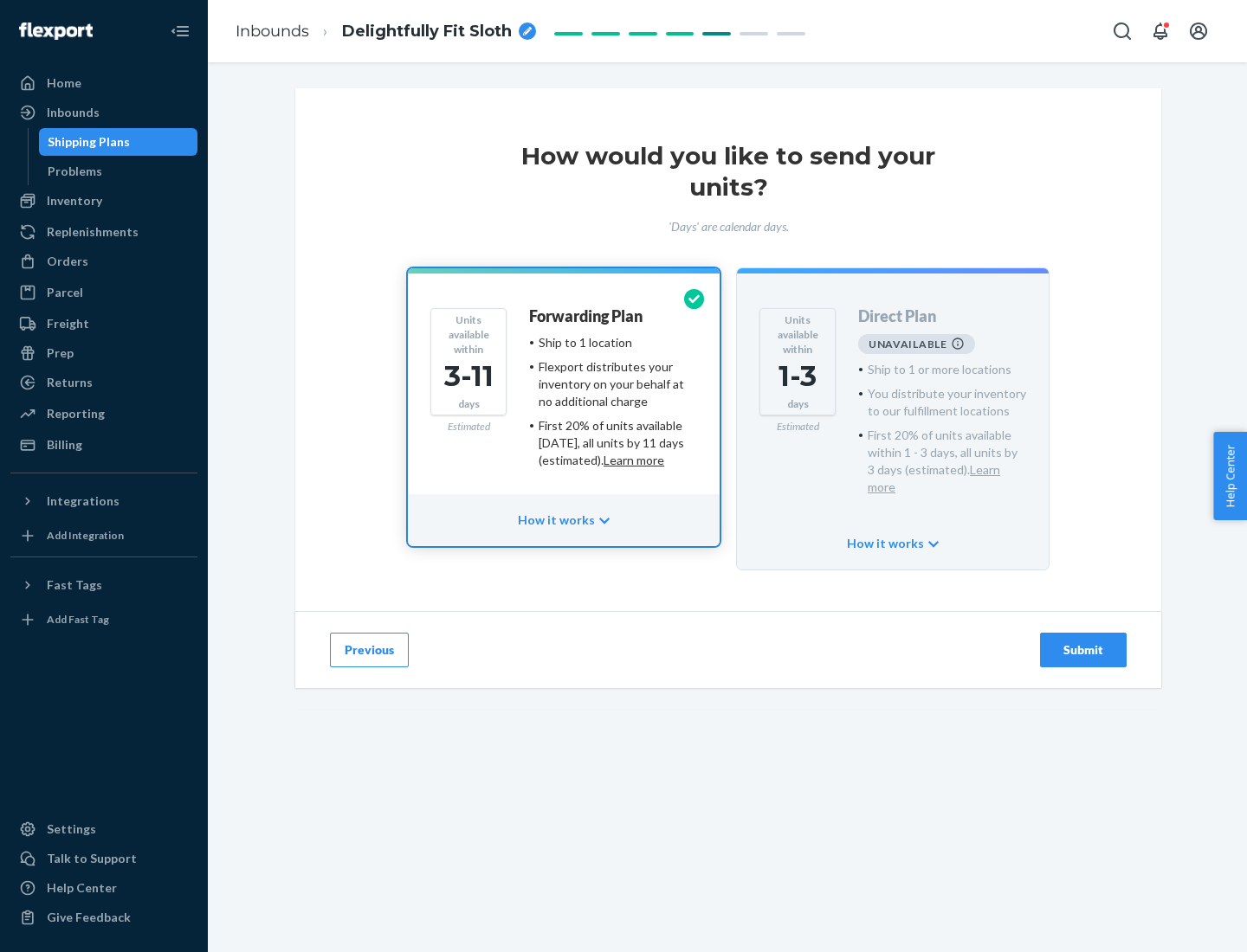
click at [587, 316] on h4 "Forwarding Plan" at bounding box center [586, 316] width 114 height 17
click at [1083, 641] on div "Submit" at bounding box center [1083, 649] width 57 height 17
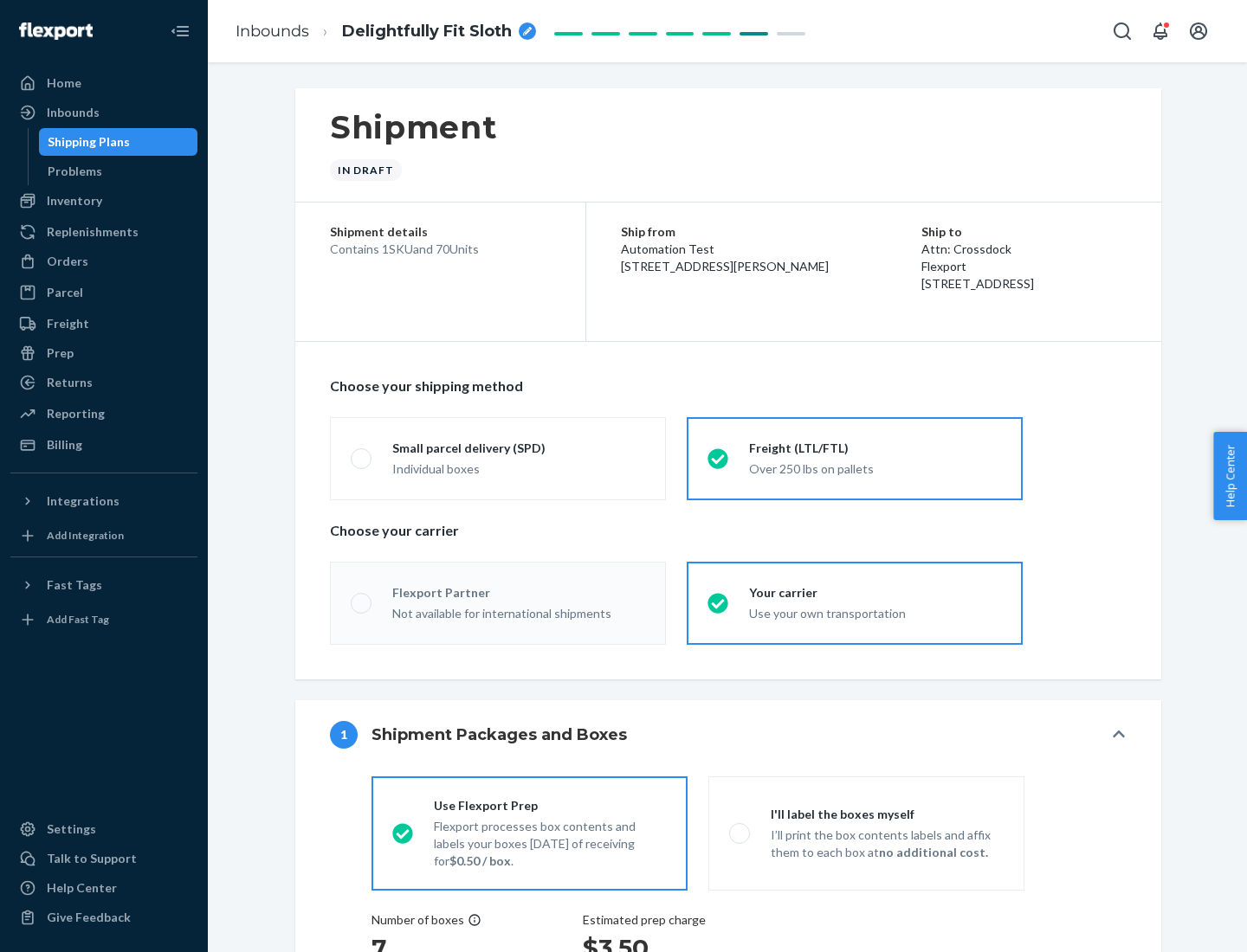
radio input "true"
radio input "false"
radio input "true"
radio input "false"
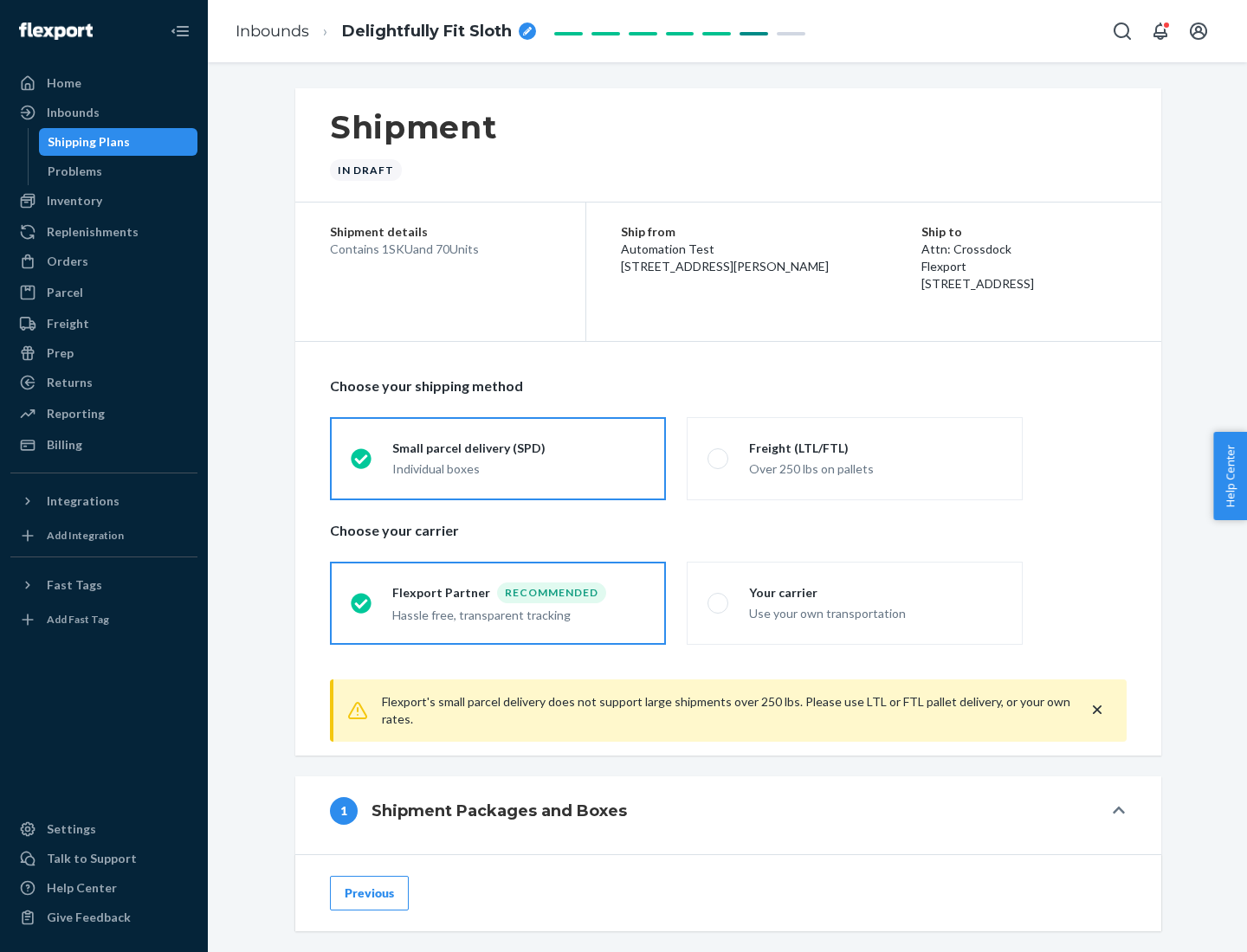
click at [855, 458] on div "Over 250 lbs on pallets" at bounding box center [876, 467] width 253 height 21
click at [718, 458] on input "Freight (LTL/FTL) Over 250 lbs on pallets" at bounding box center [713, 458] width 11 height 11
radio input "true"
radio input "false"
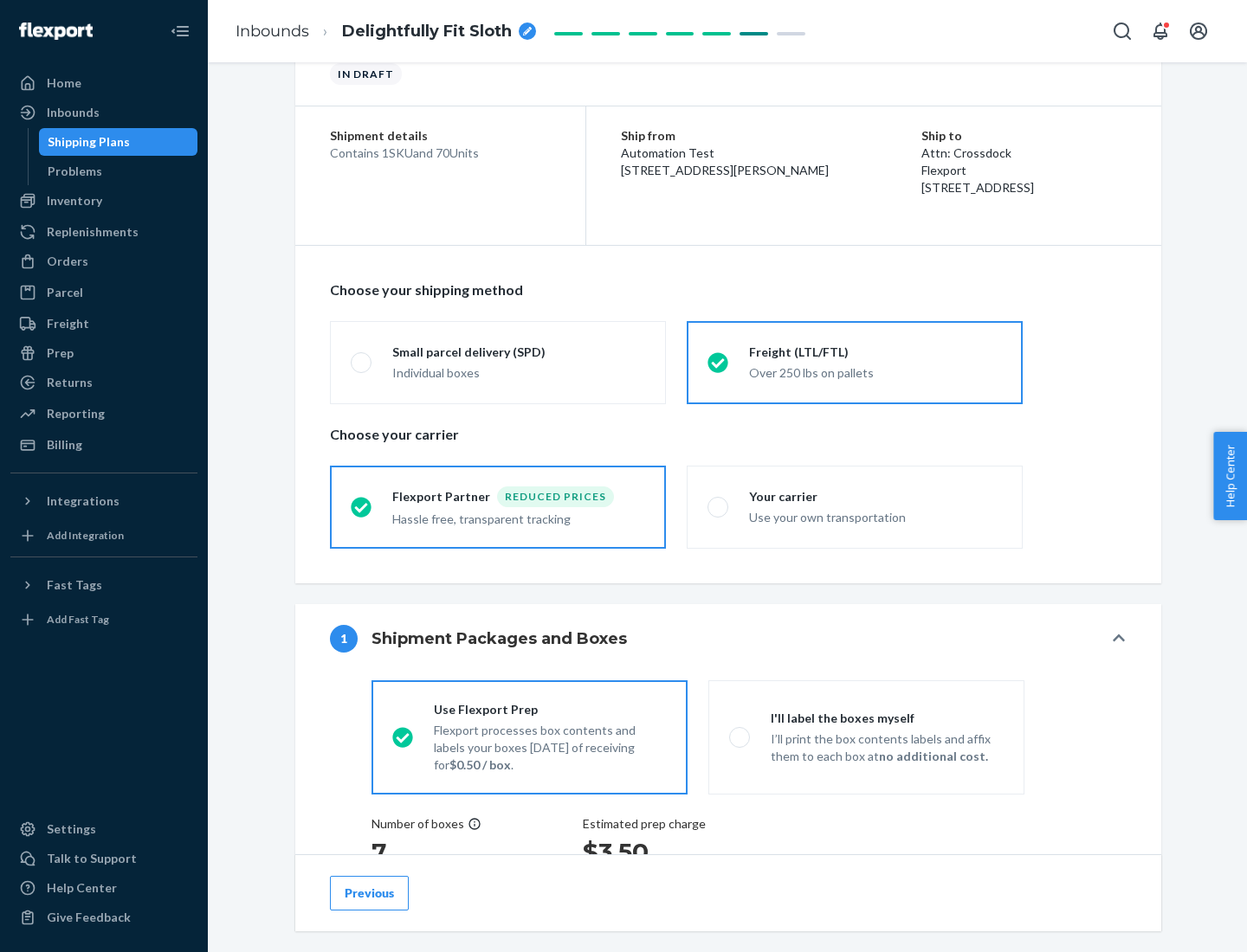
click at [855, 507] on div "Use your own transportation" at bounding box center [876, 516] width 253 height 21
click at [718, 507] on input "Your carrier Use your own transportation" at bounding box center [713, 507] width 11 height 11
radio input "true"
radio input "false"
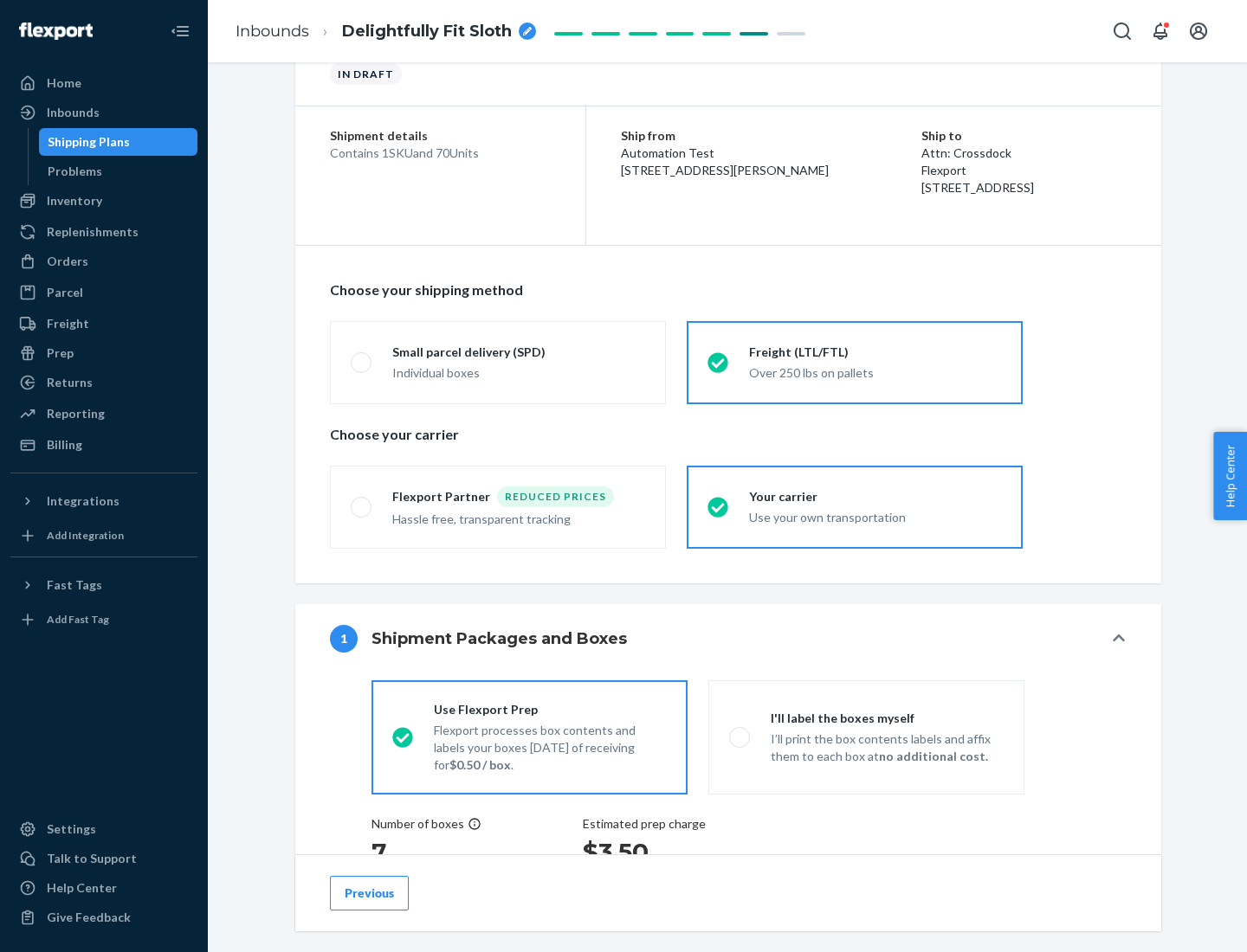
scroll to position [326, 0]
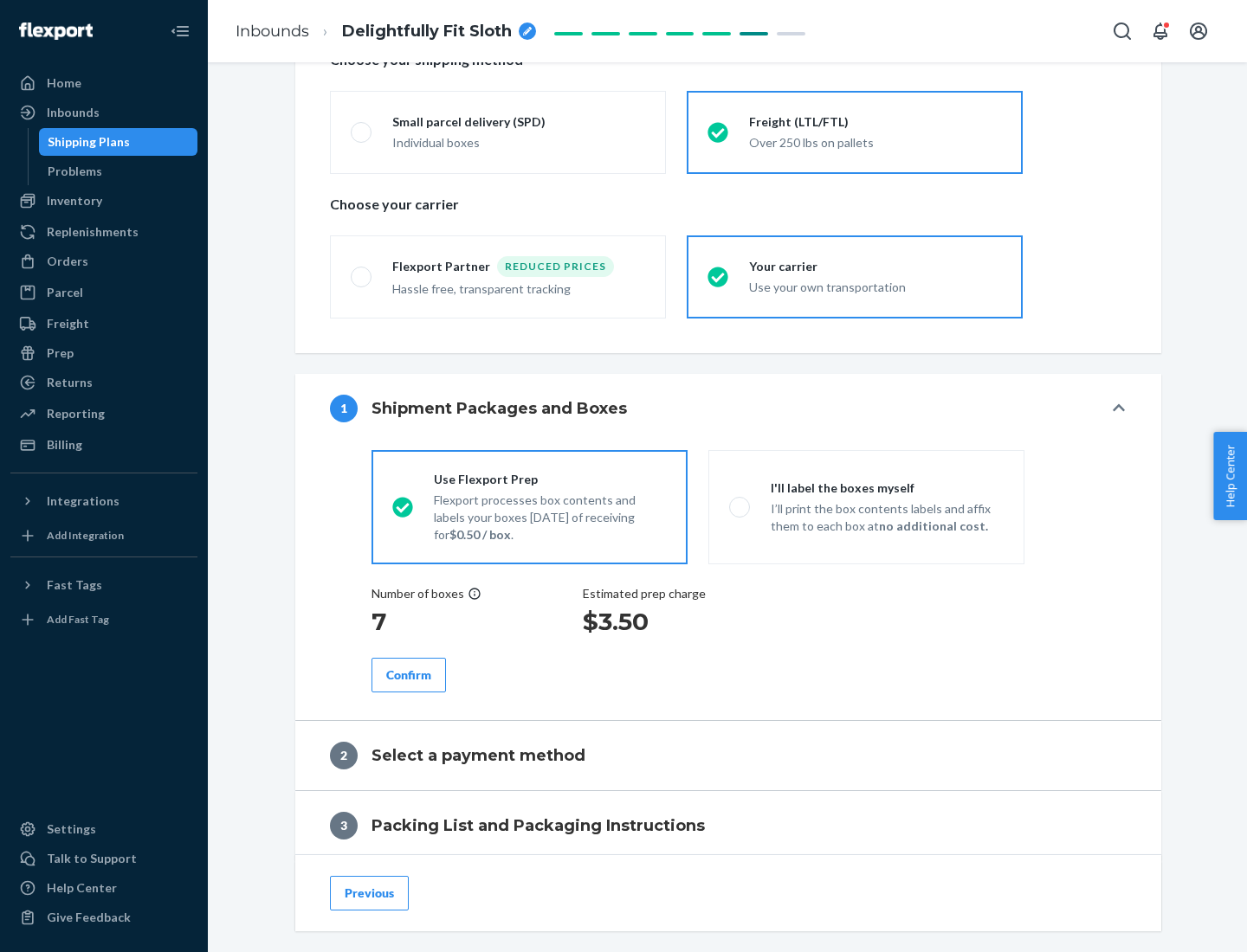
click at [866, 507] on p "I’ll print the box contents labels and affix them to each box at no additional …" at bounding box center [887, 518] width 233 height 34
click at [740, 507] on input "I'll label the boxes myself I’ll print the box contents labels and affix them t…" at bounding box center [735, 507] width 11 height 11
radio input "true"
radio input "false"
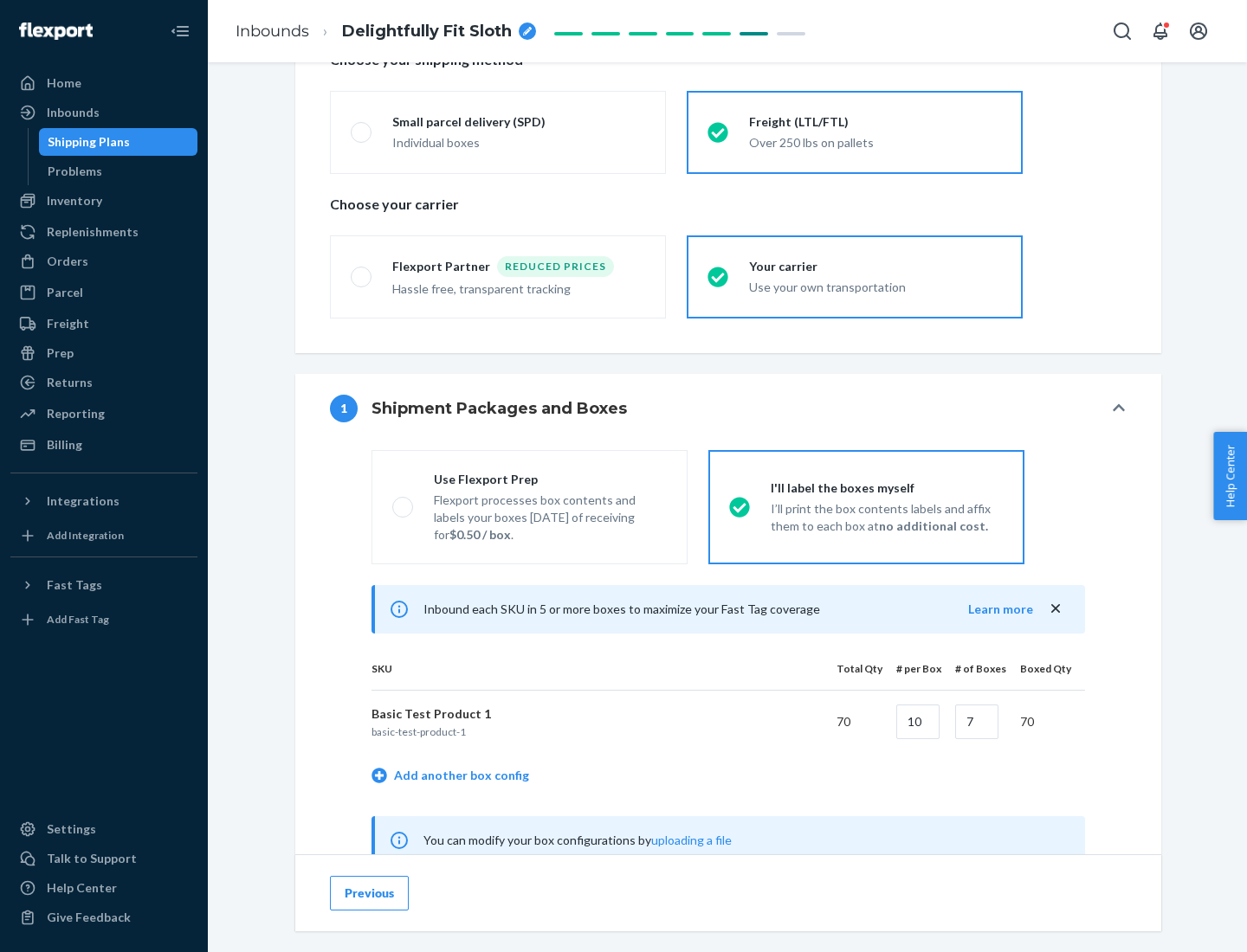
scroll to position [541, 0]
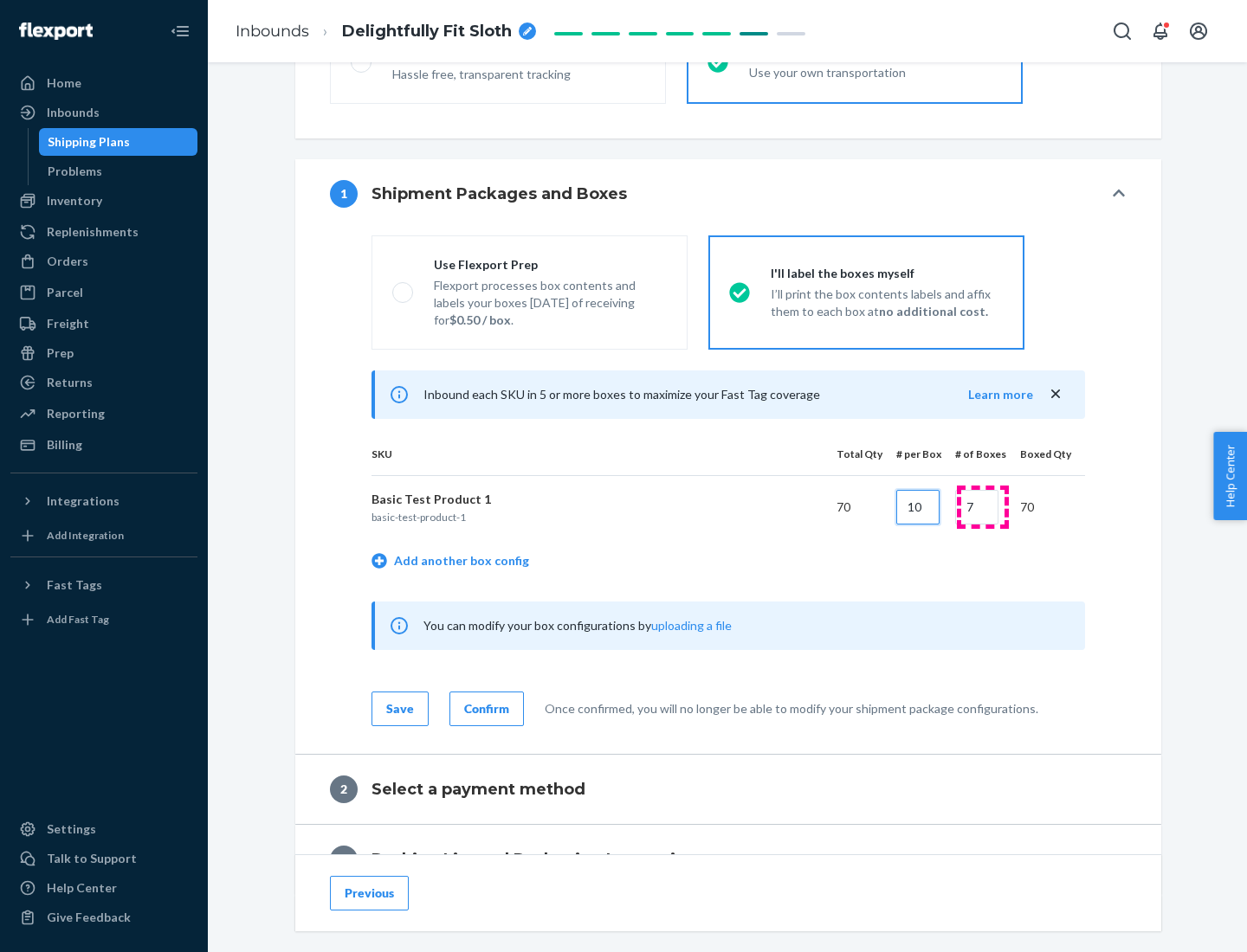
type input "10"
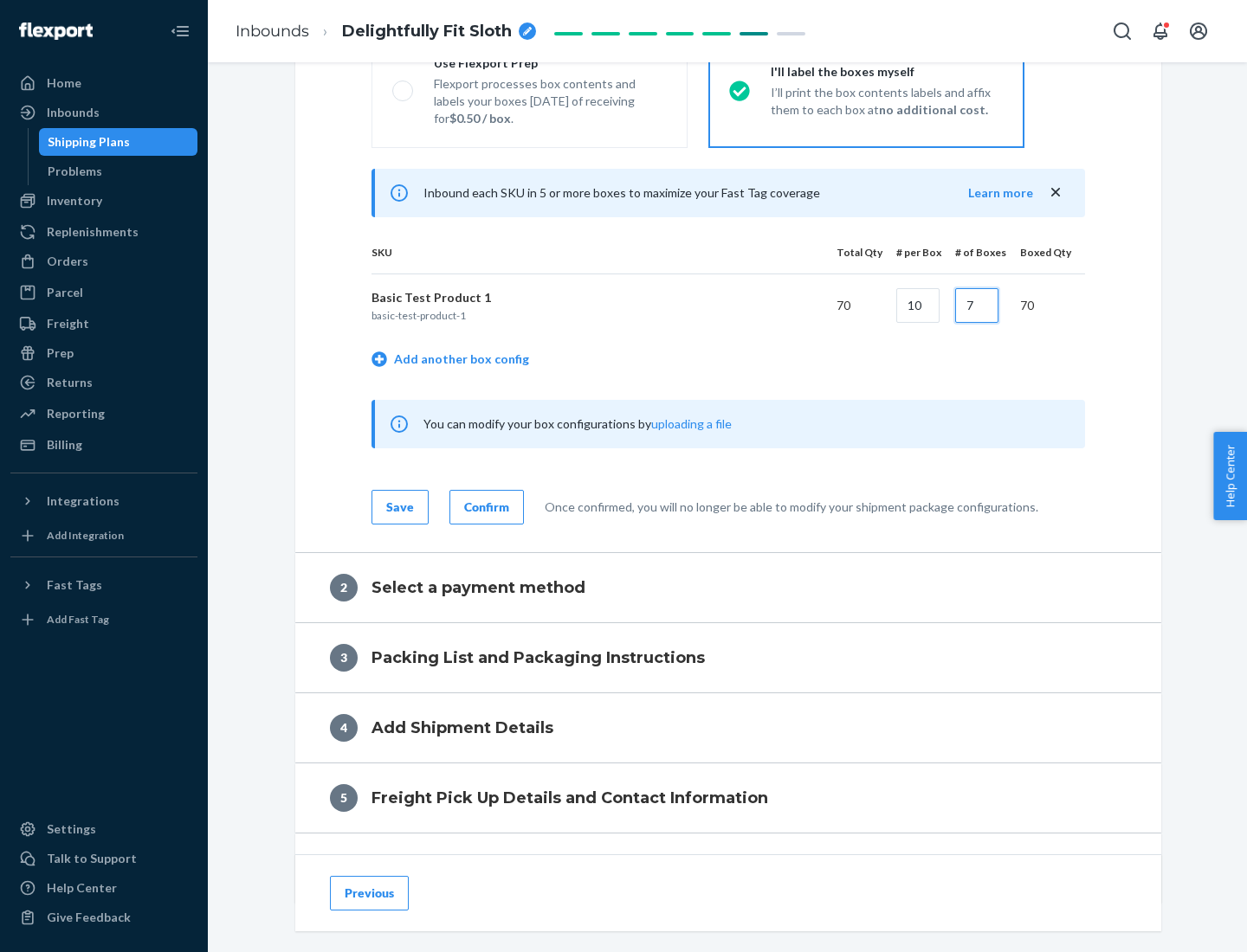
type input "7"
click at [484, 507] on div "Confirm" at bounding box center [487, 507] width 45 height 17
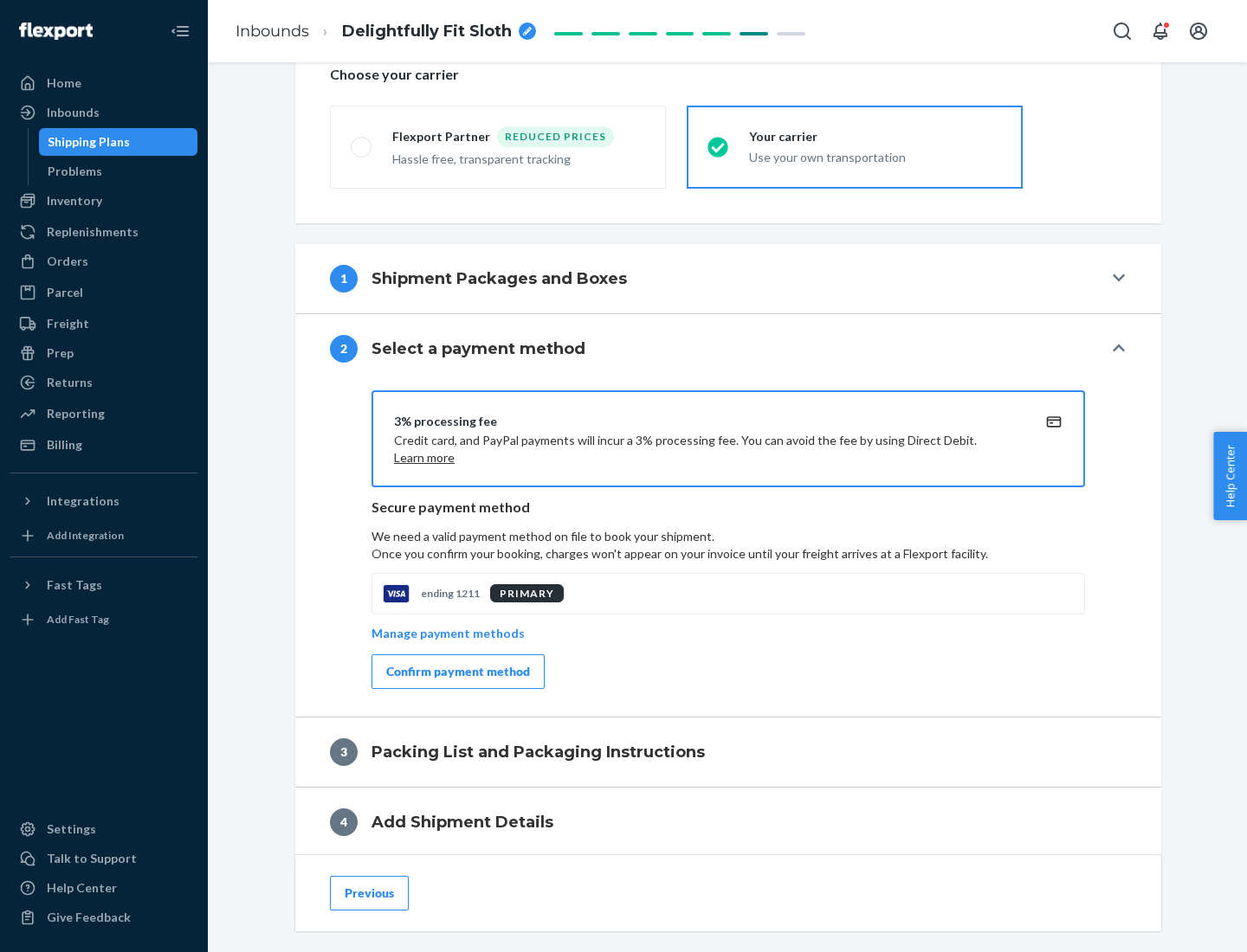
scroll to position [621, 0]
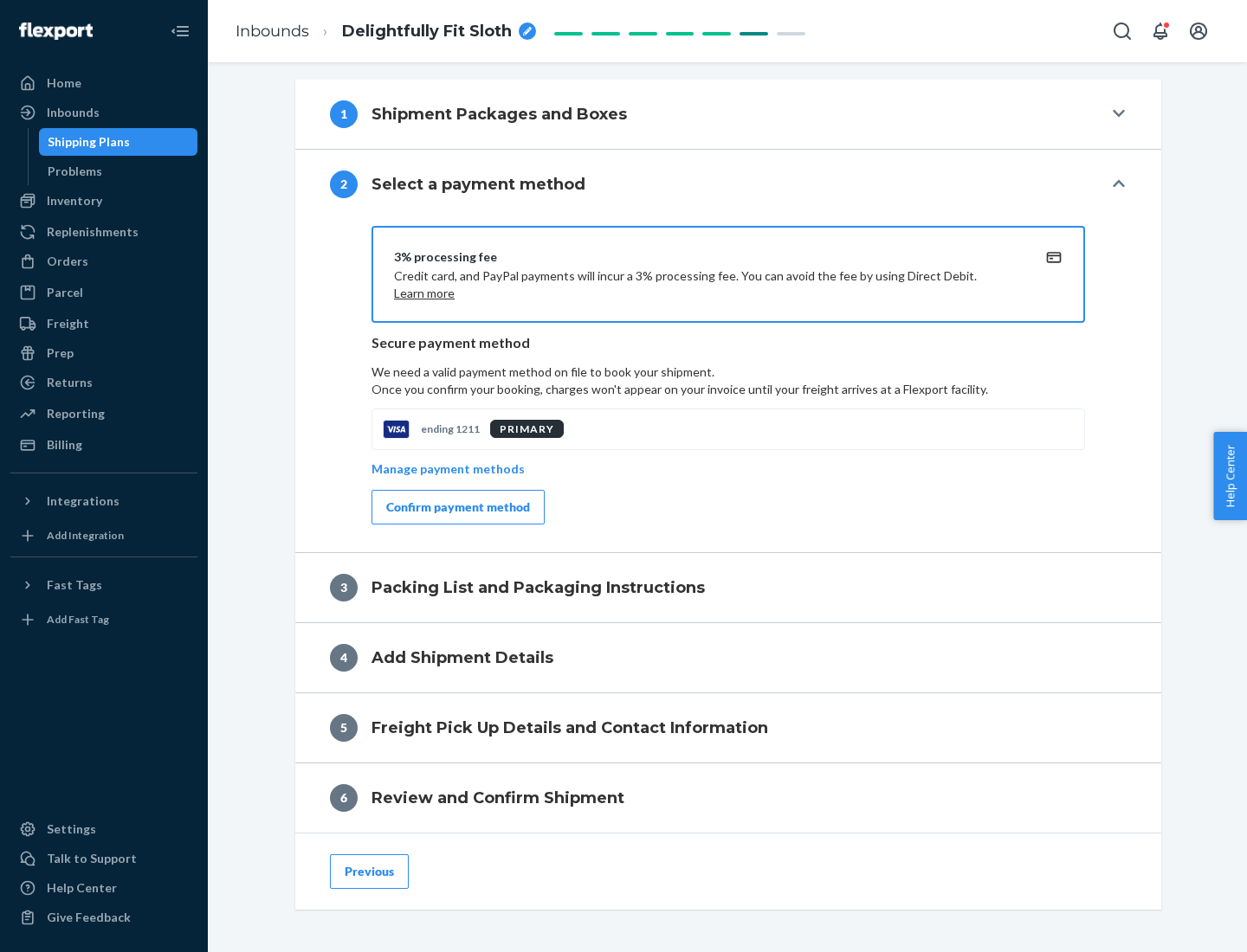
click at [456, 508] on div "Confirm payment method" at bounding box center [457, 507] width 144 height 17
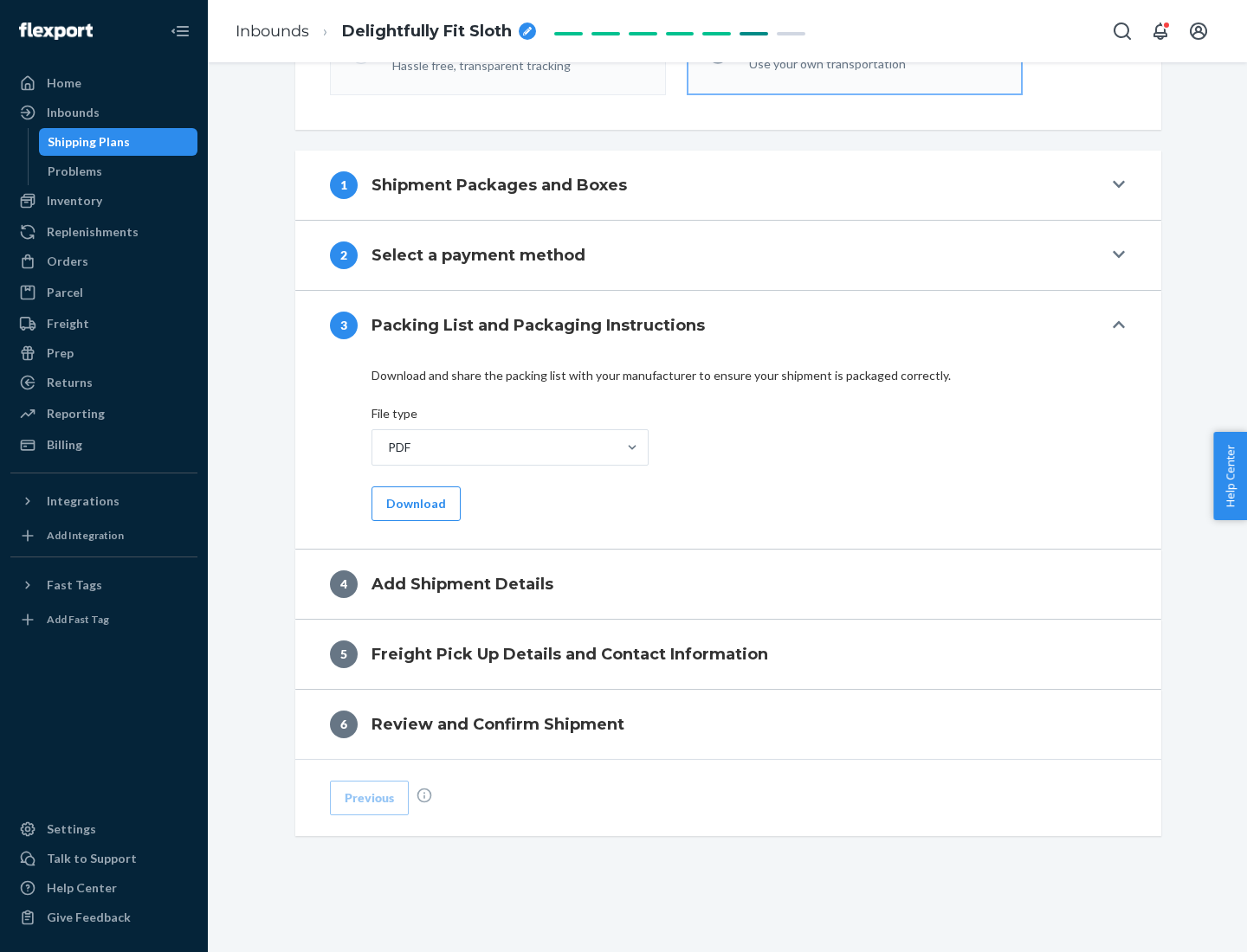
scroll to position [546, 0]
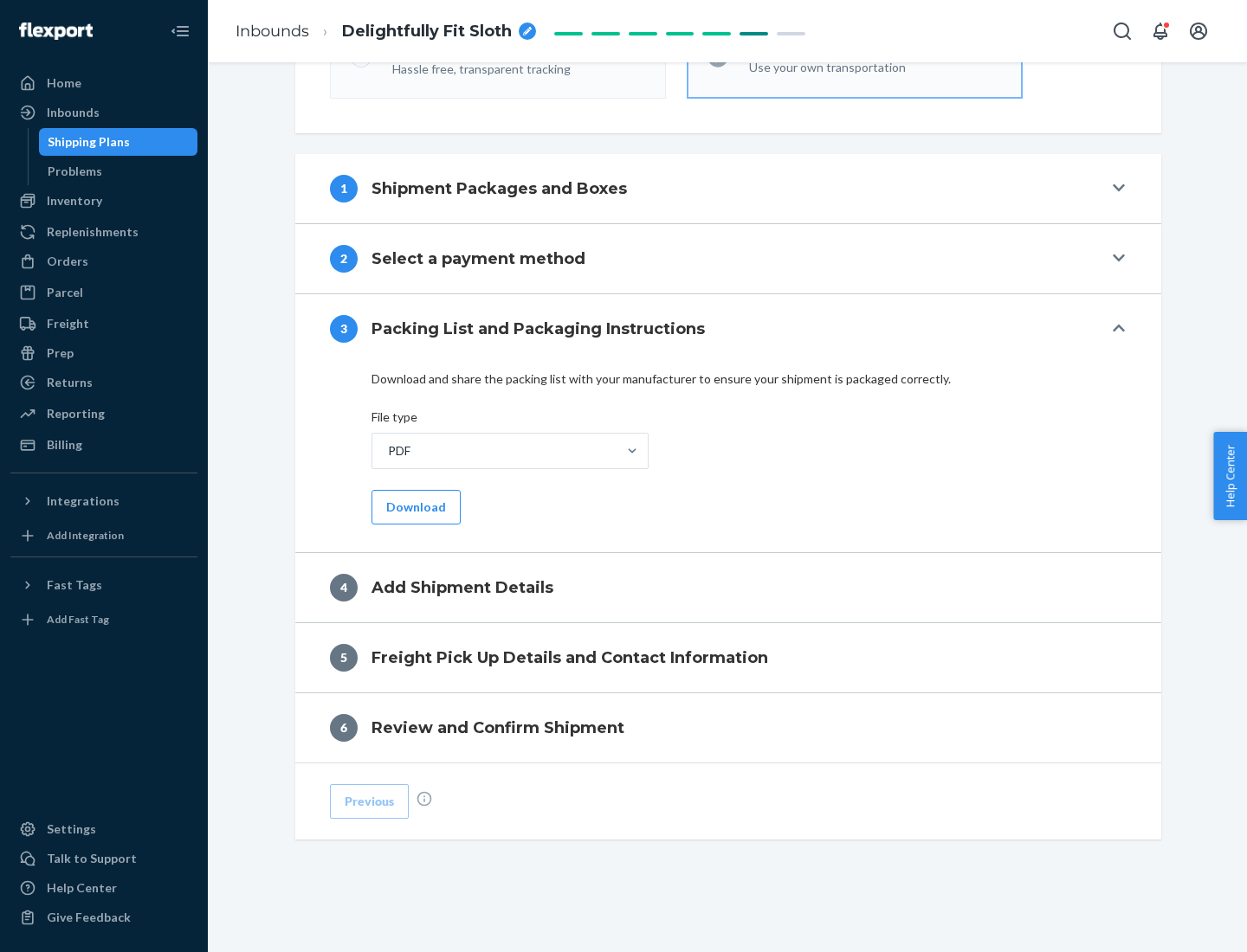
click at [414, 507] on button "Download" at bounding box center [416, 507] width 89 height 34
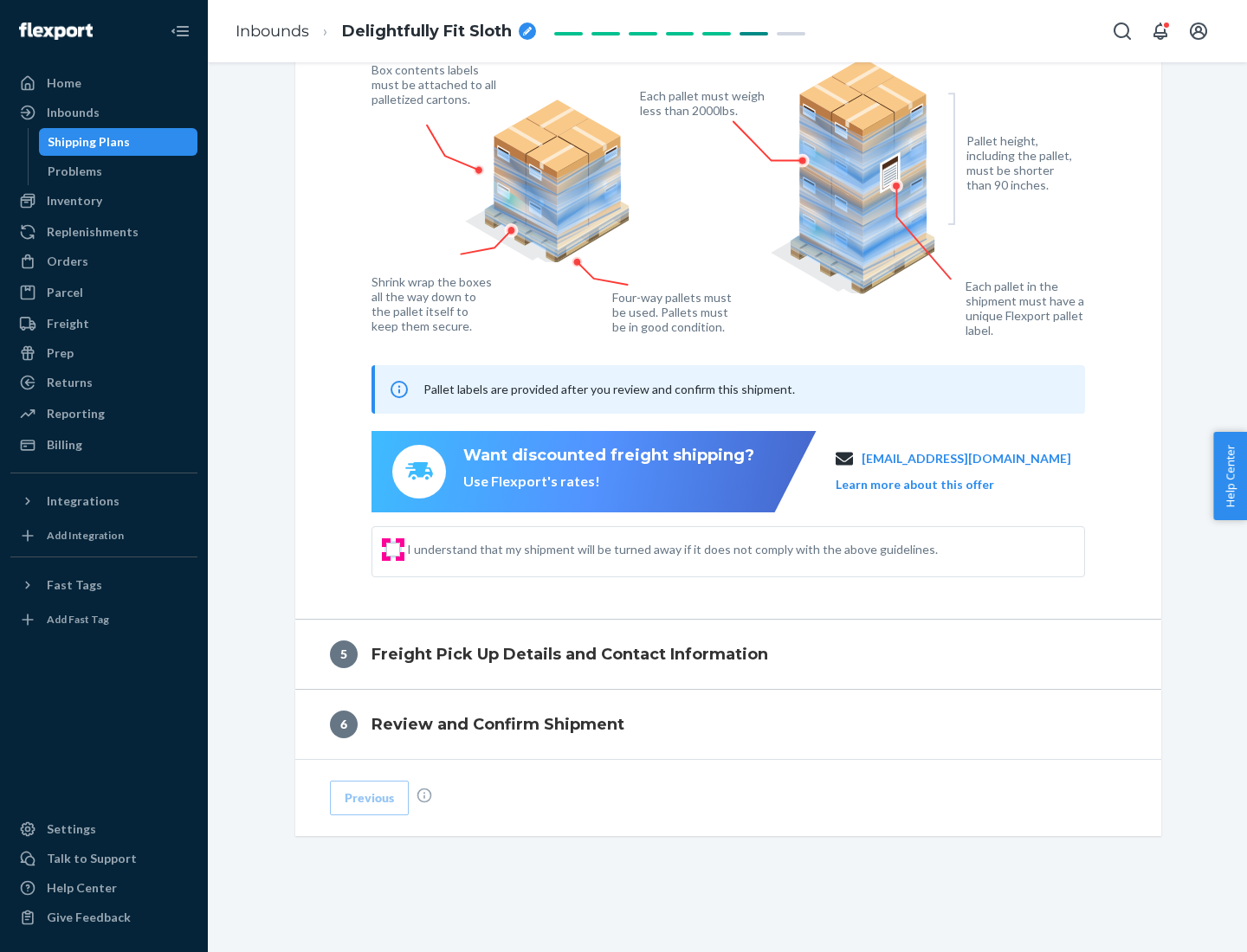
click at [393, 549] on input "I understand that my shipment will be turned away if it does not comply with th…" at bounding box center [392, 549] width 14 height 14
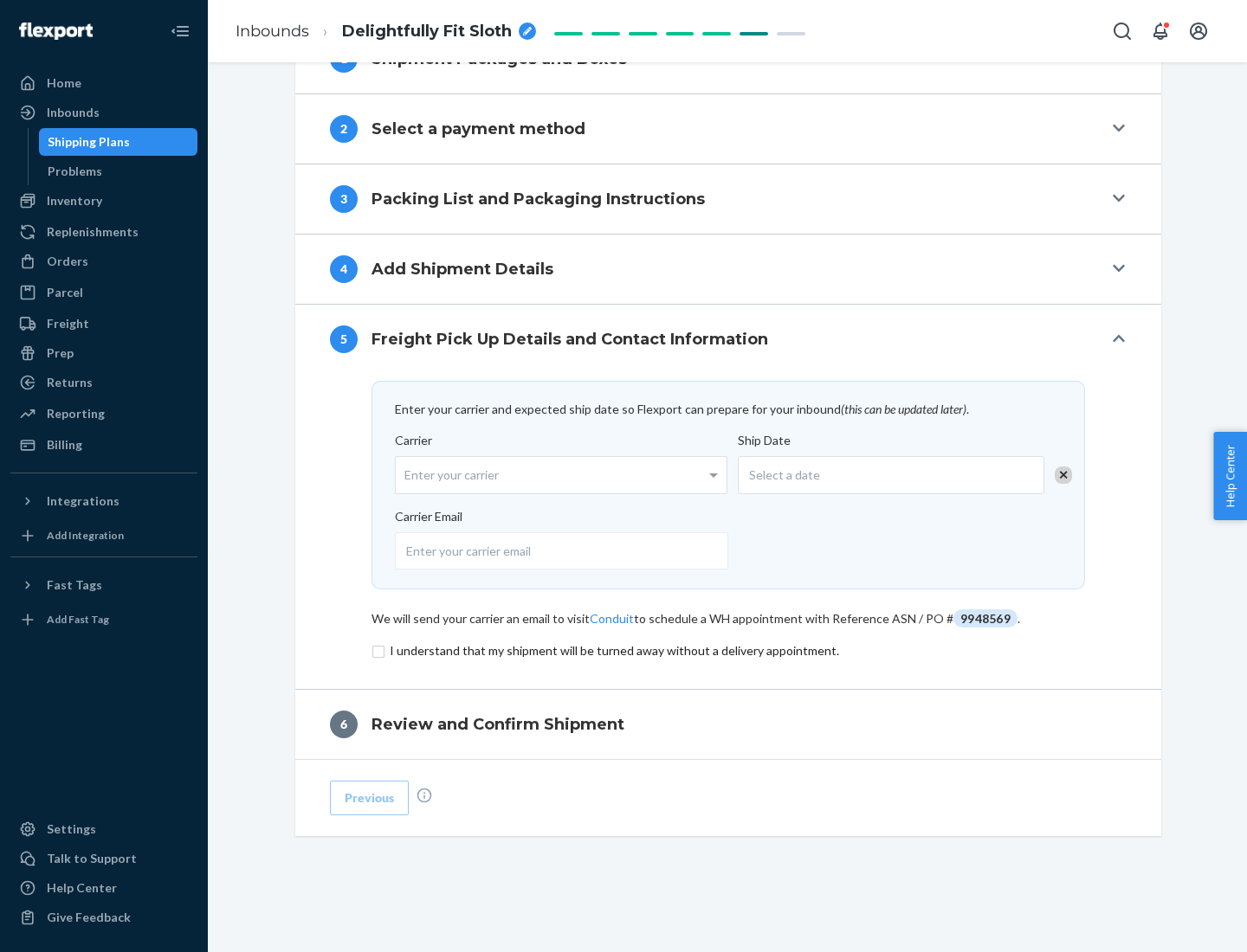
click at [728, 650] on input "checkbox" at bounding box center [728, 650] width 714 height 21
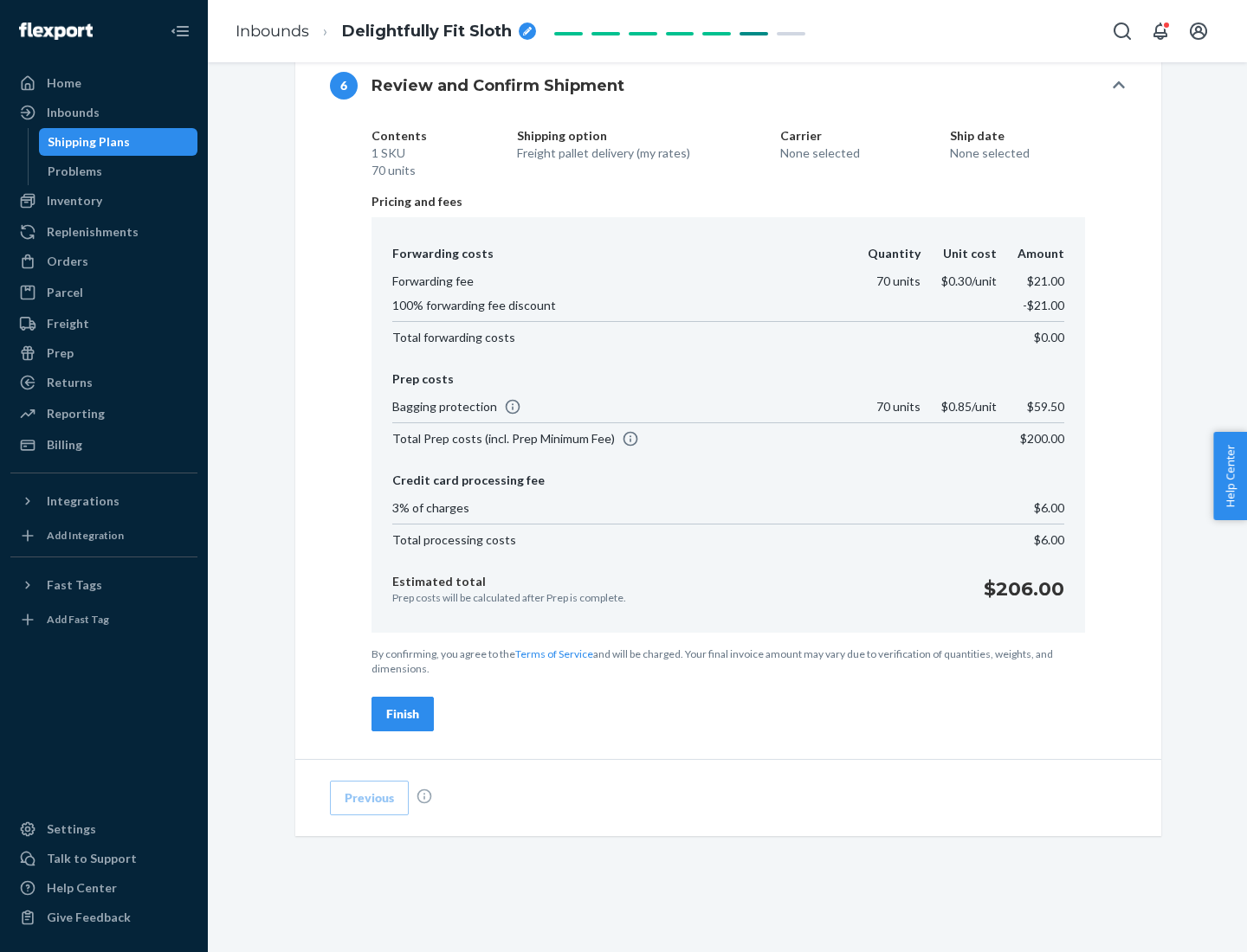
click at [403, 714] on div "Finish" at bounding box center [402, 714] width 33 height 17
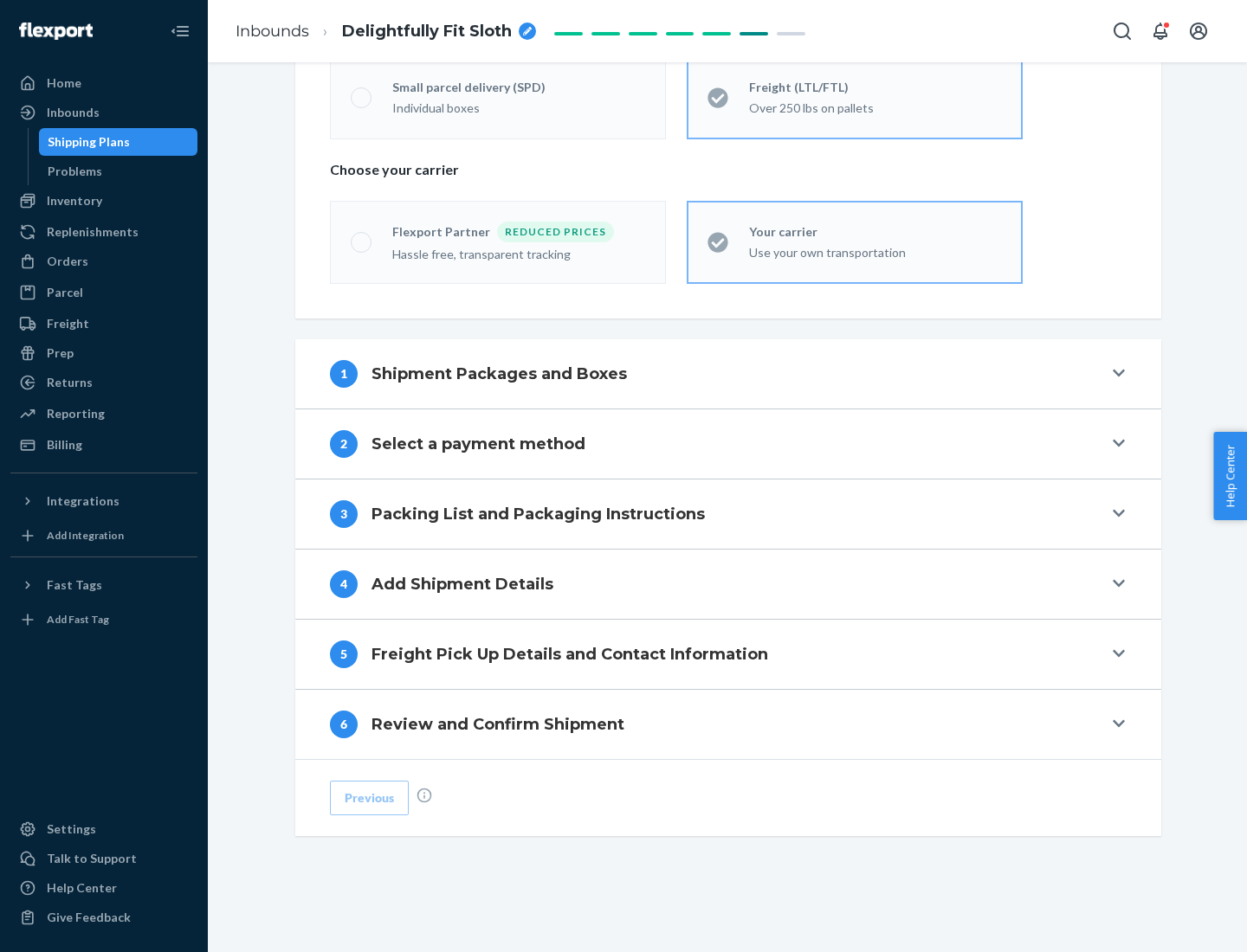
scroll to position [361, 0]
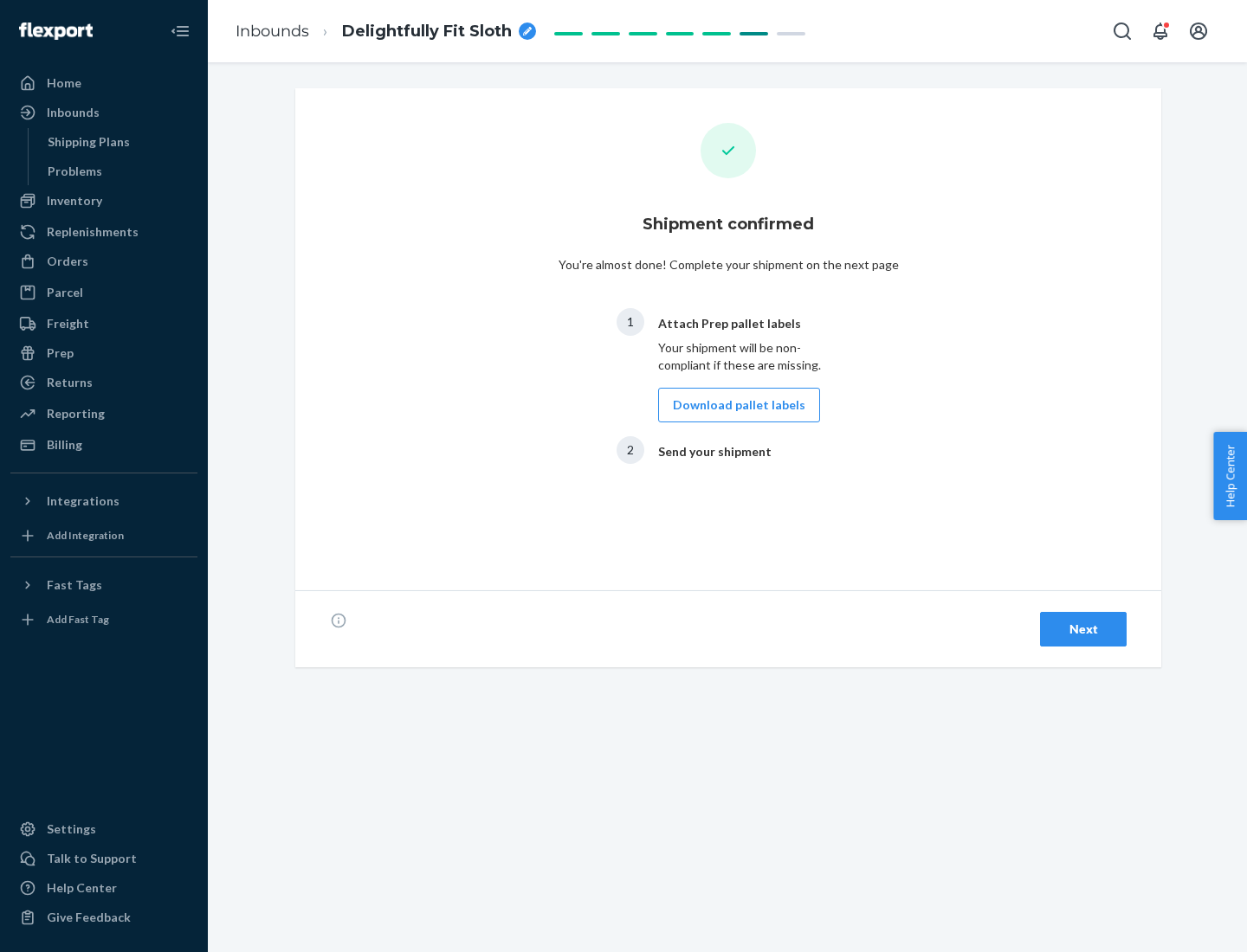
click at [735, 406] on button "Download pallet labels" at bounding box center [738, 405] width 162 height 34
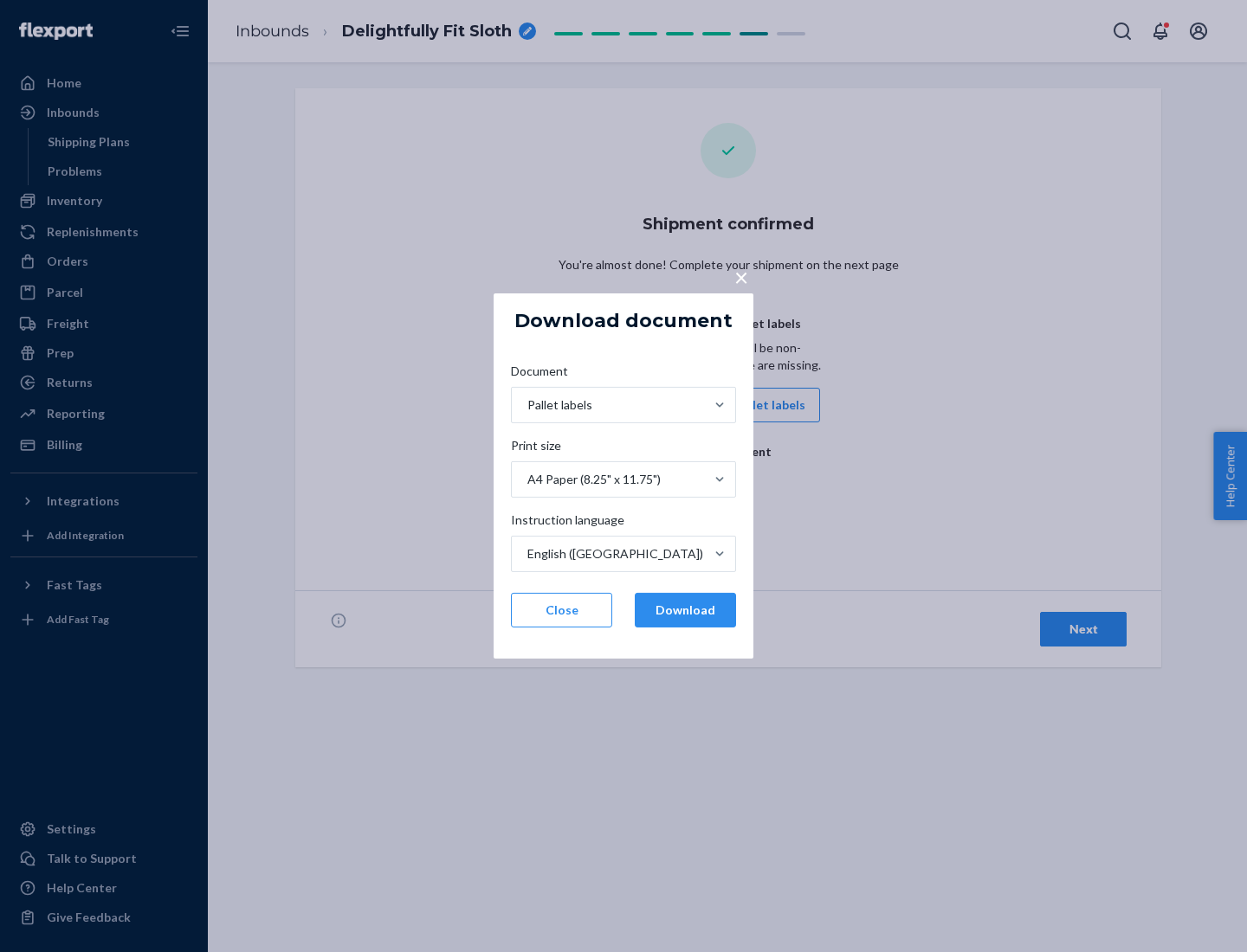
click at [685, 611] on button "Download" at bounding box center [686, 611] width 101 height 34
click at [740, 276] on span "×" at bounding box center [741, 276] width 14 height 30
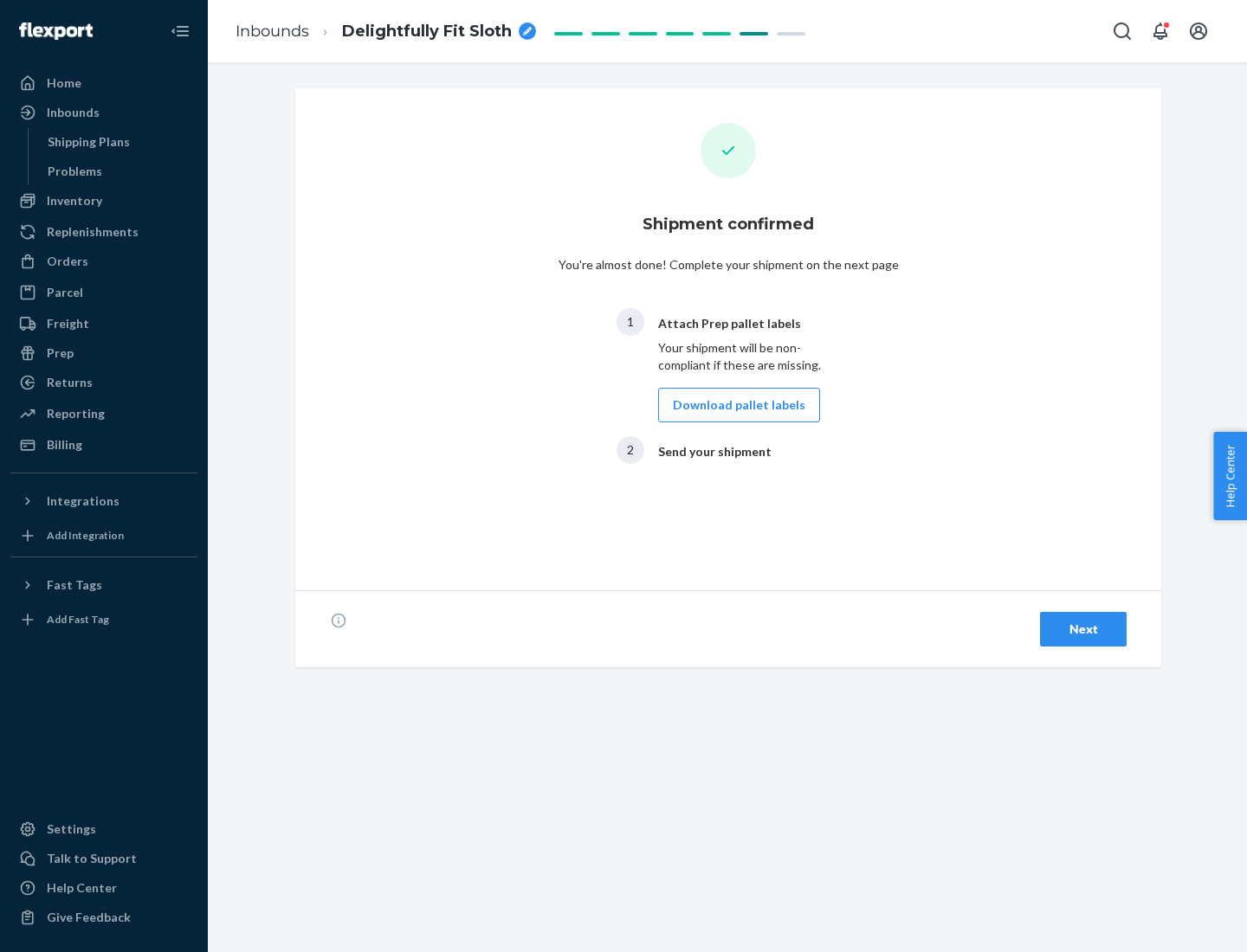
click at [1083, 630] on div "Next" at bounding box center [1083, 629] width 57 height 17
